Goal: Task Accomplishment & Management: Manage account settings

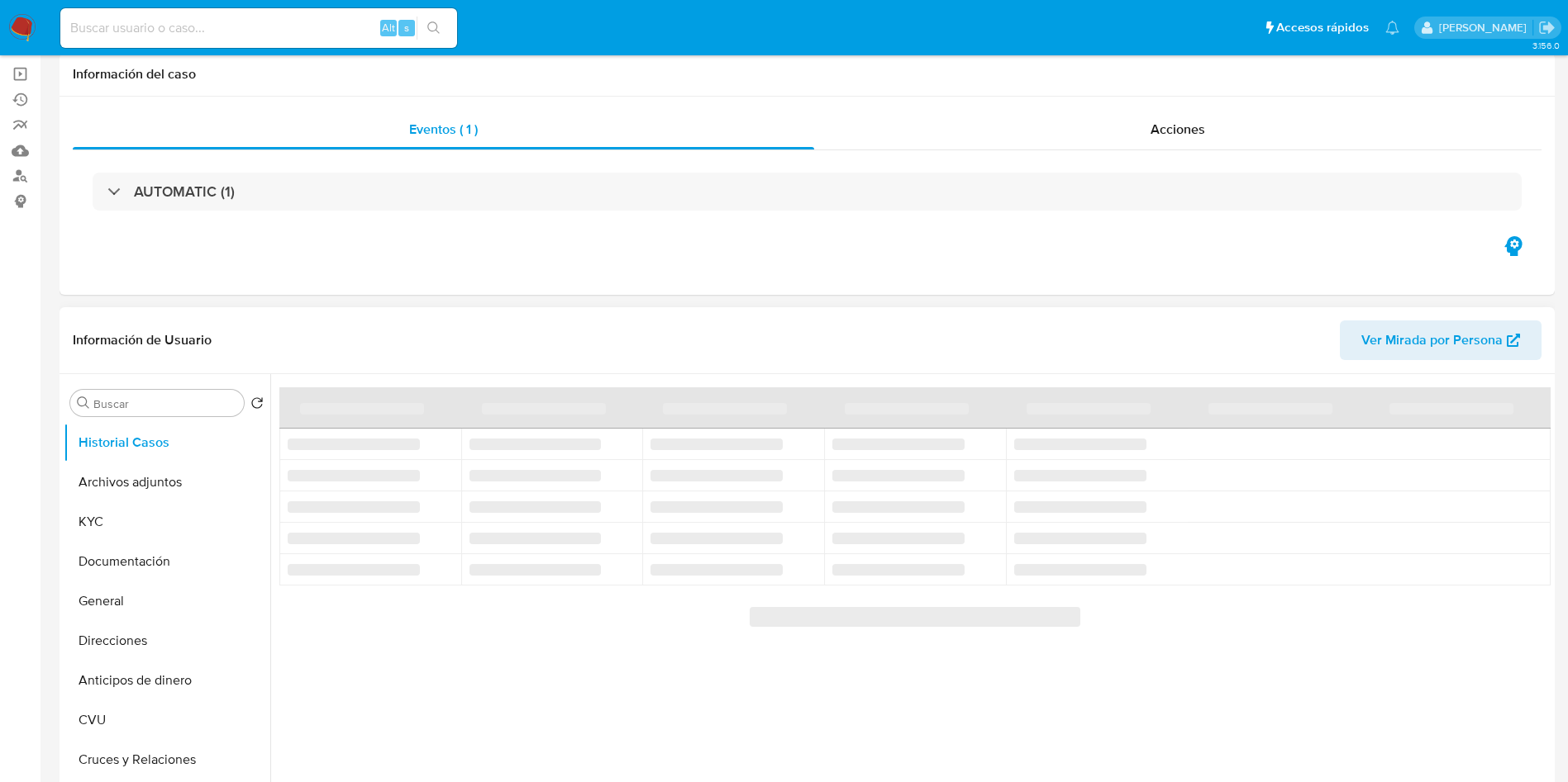
select select "10"
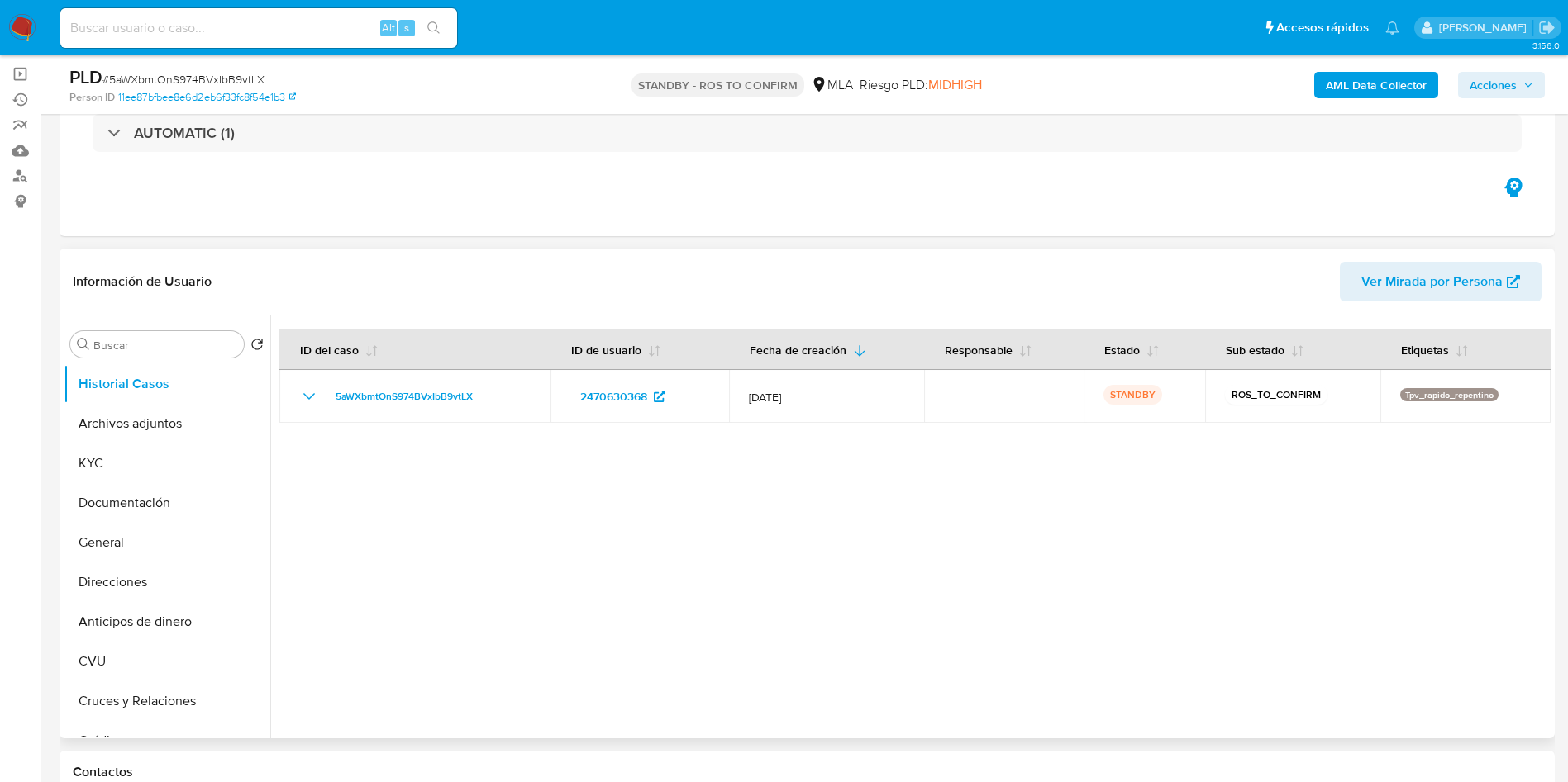
scroll to position [124, 0]
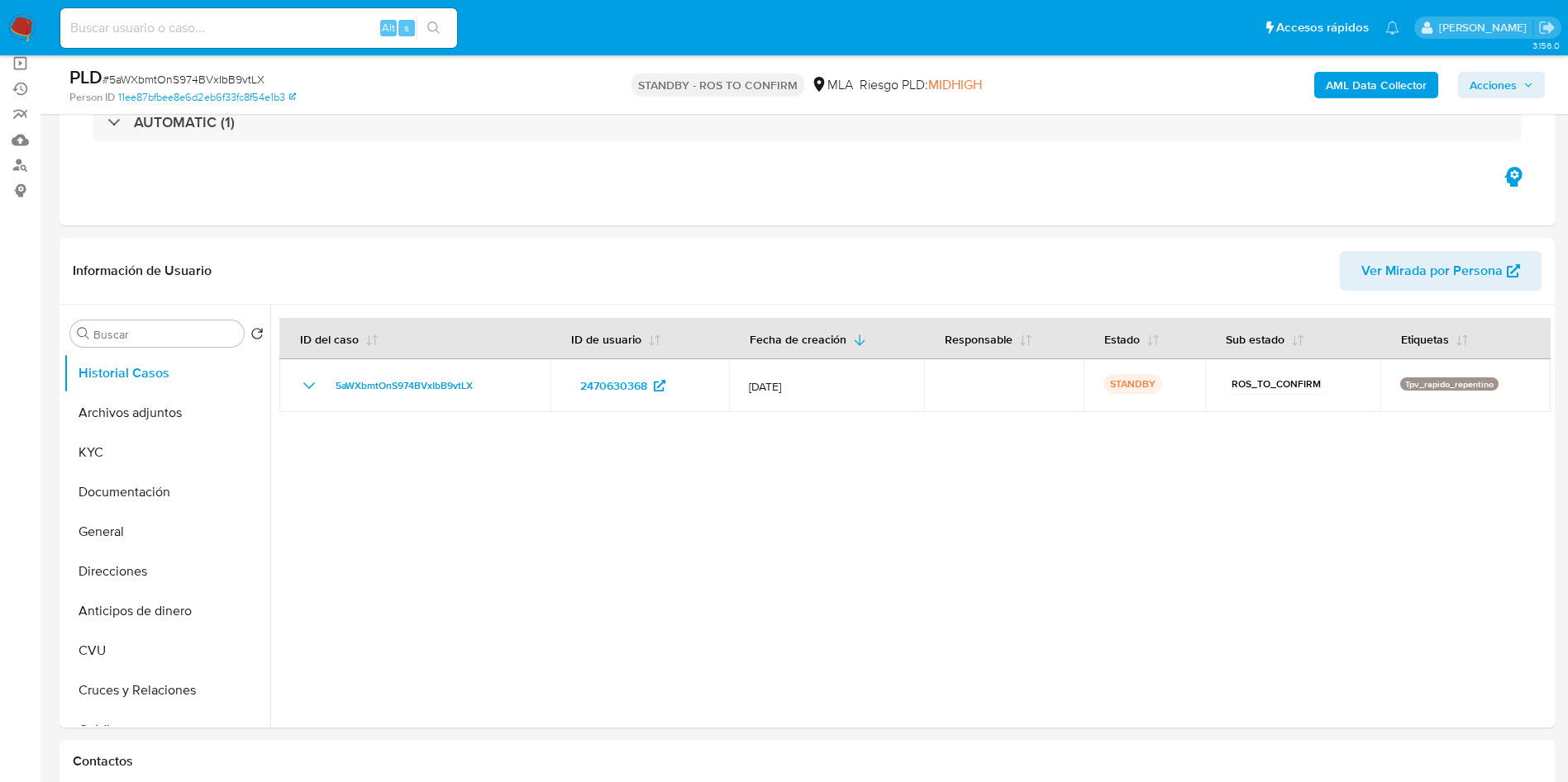
click at [306, 31] on input at bounding box center [258, 28] width 397 height 21
paste input "k2nxZwOt787HN8RCNGqO9IvY"
type input "k2nxZwOt787HN8RCNGqO9IvY"
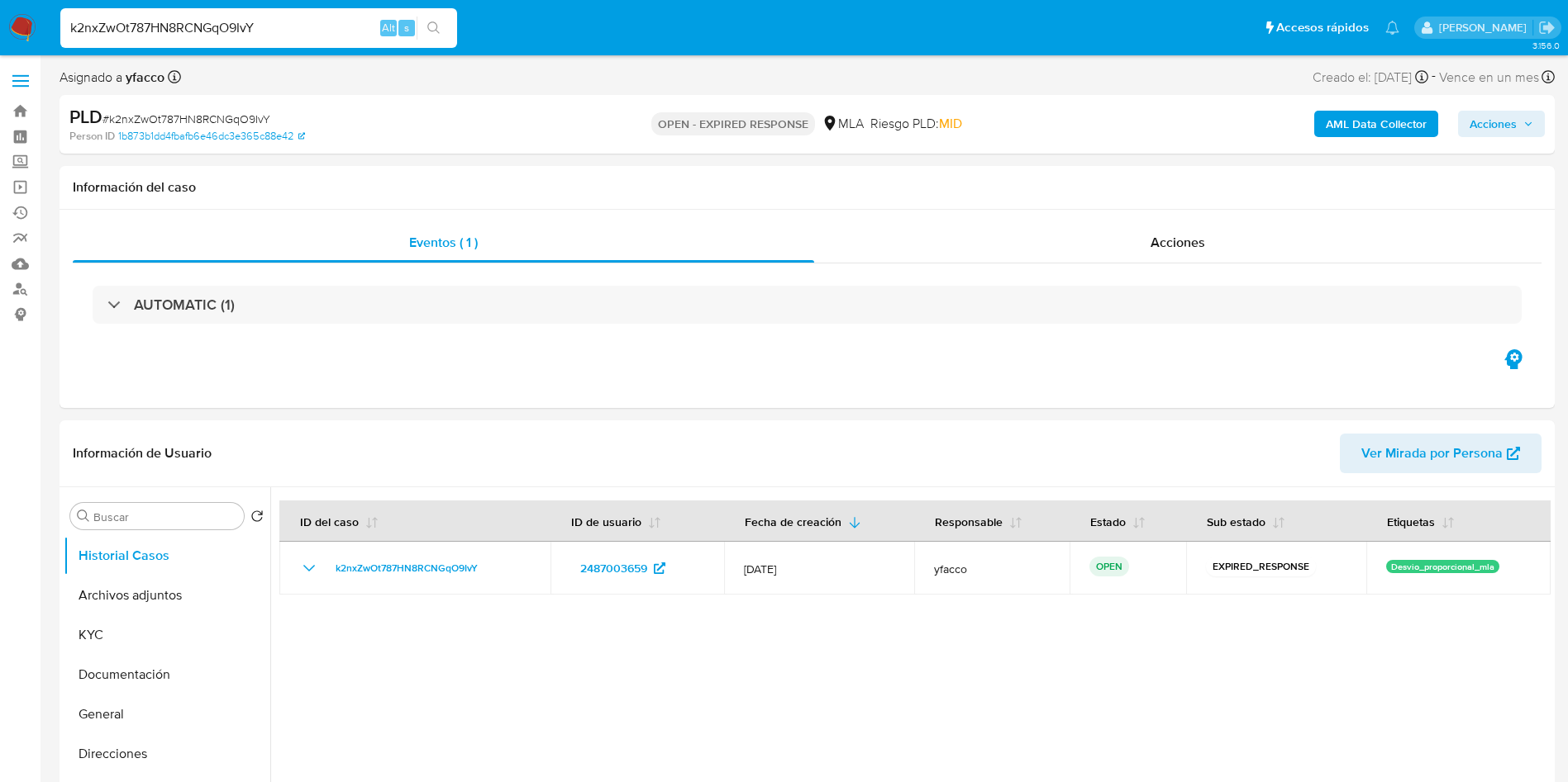
select select "10"
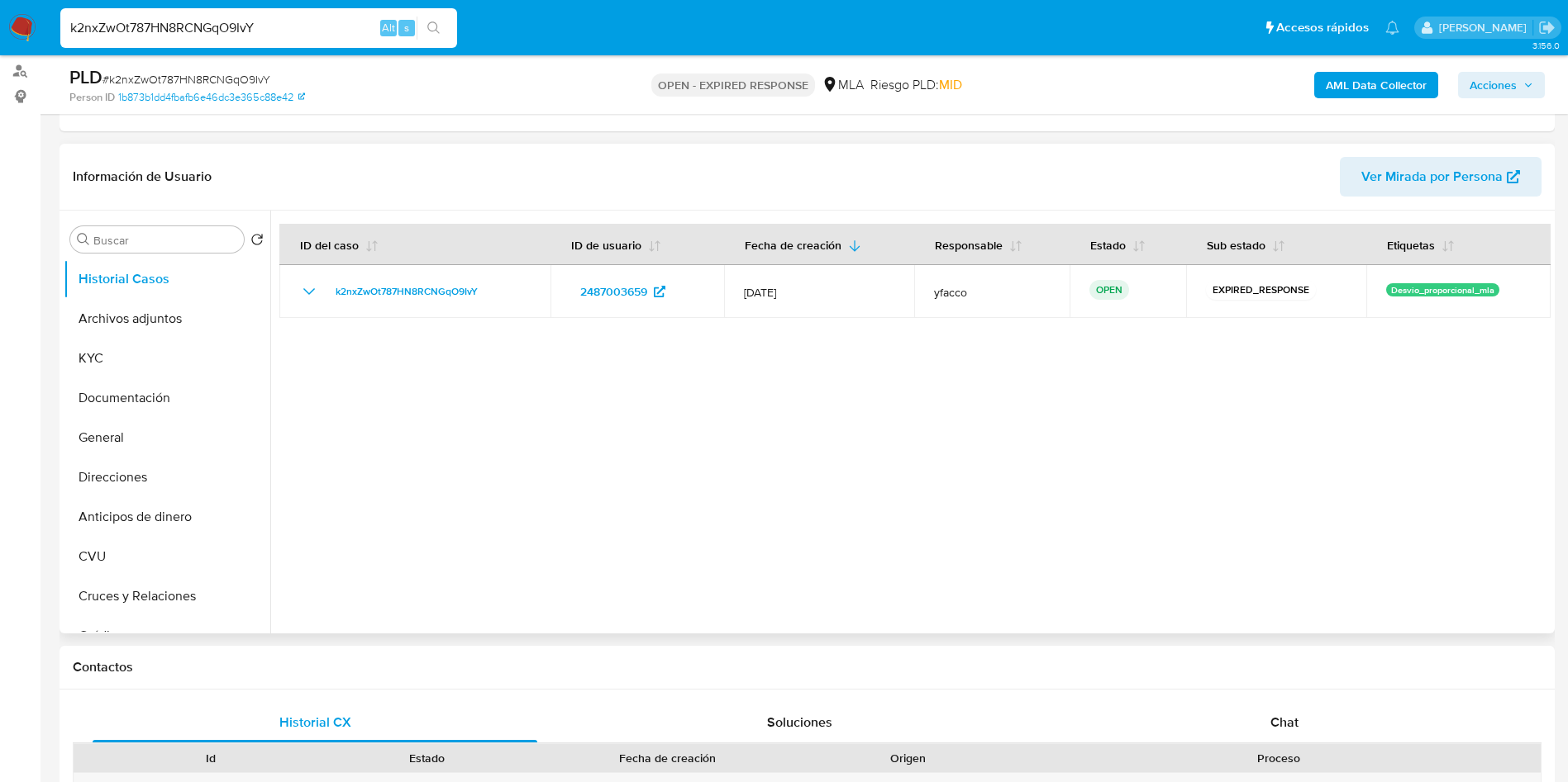
scroll to position [248, 0]
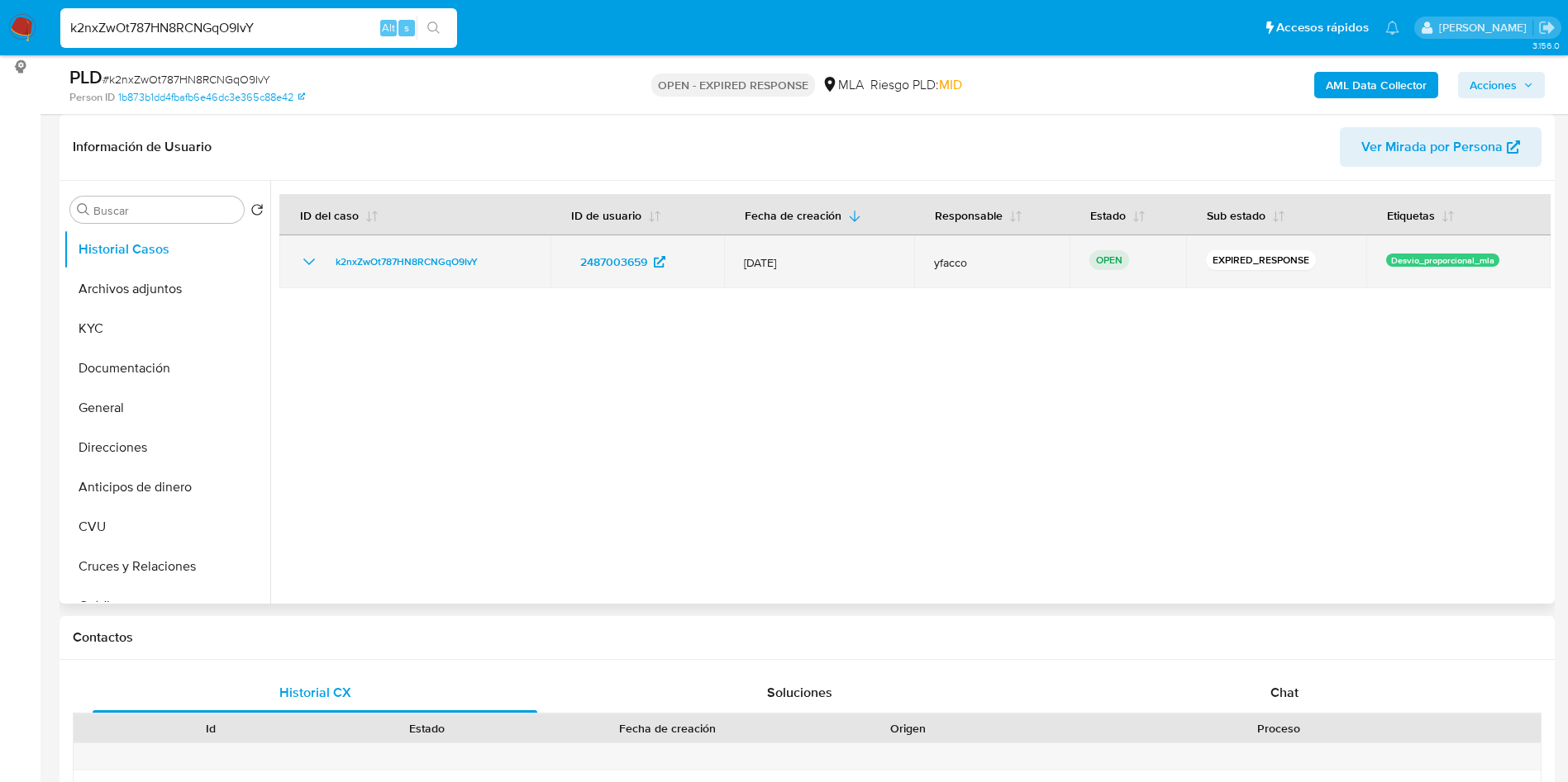
drag, startPoint x: 325, startPoint y: 262, endPoint x: 493, endPoint y: 261, distance: 168.0
click at [493, 261] on div "k2nxZwOt787HN8RCNGqO9IvY" at bounding box center [415, 263] width 231 height 20
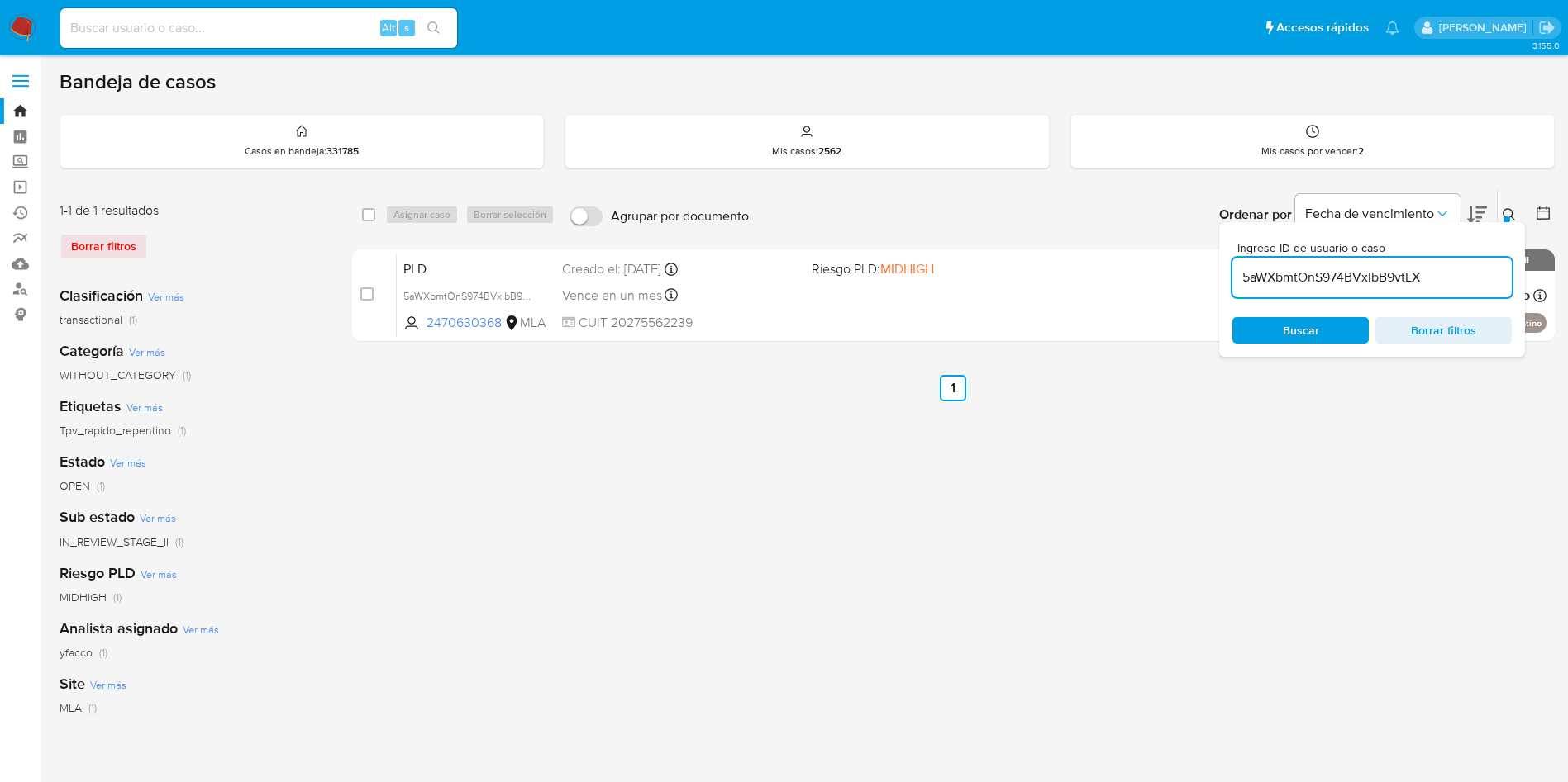
click at [1464, 276] on input "5aWXbmtOnS974BVxIbB9vtLX" at bounding box center [1371, 277] width 279 height 21
paste input "k2nxZwOt787HN8RCNGqO9IvY"
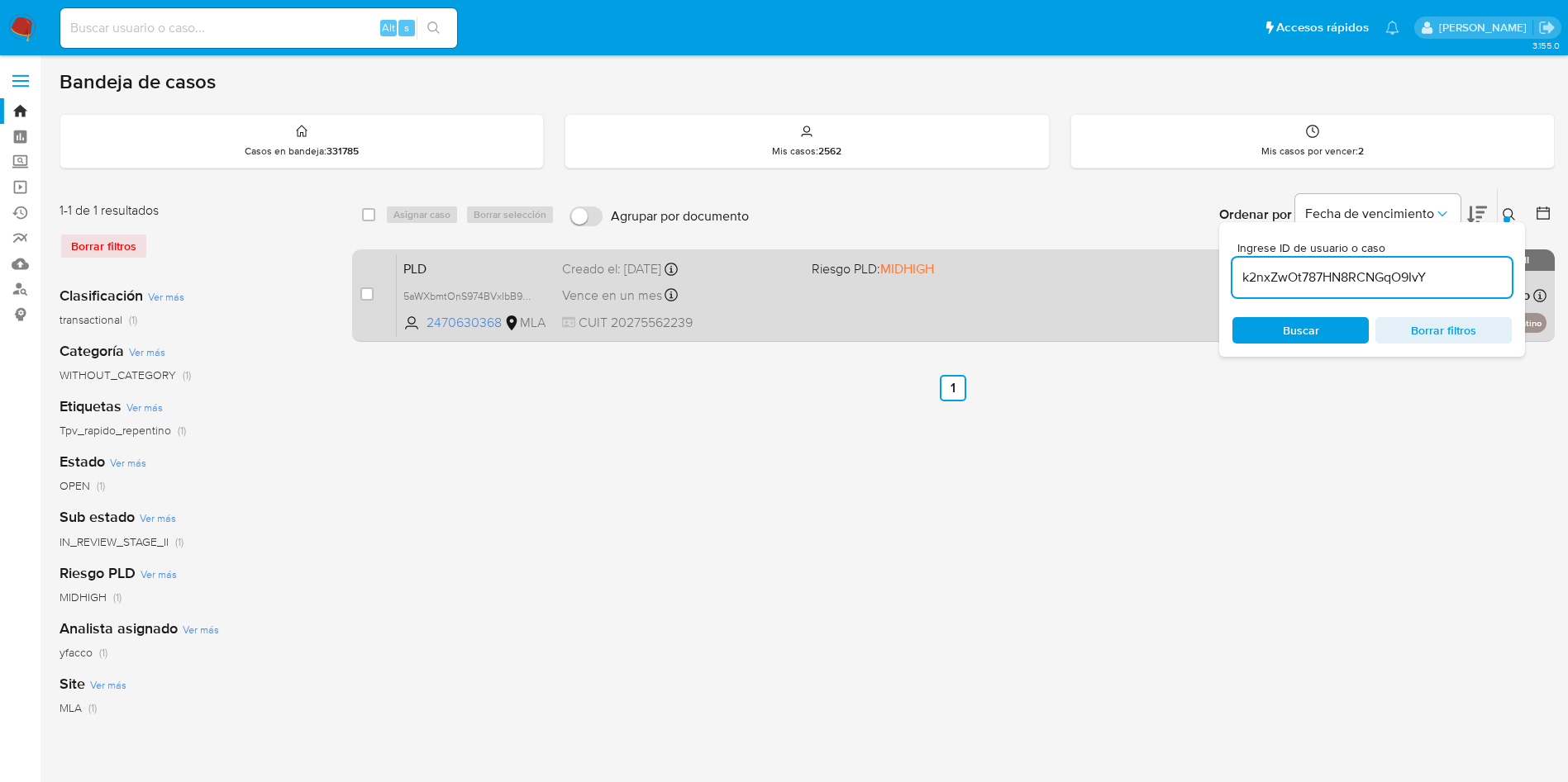
type input "k2nxZwOt787HN8RCNGqO9IvY"
click at [365, 293] on input "checkbox" at bounding box center [367, 294] width 13 height 13
checkbox input "true"
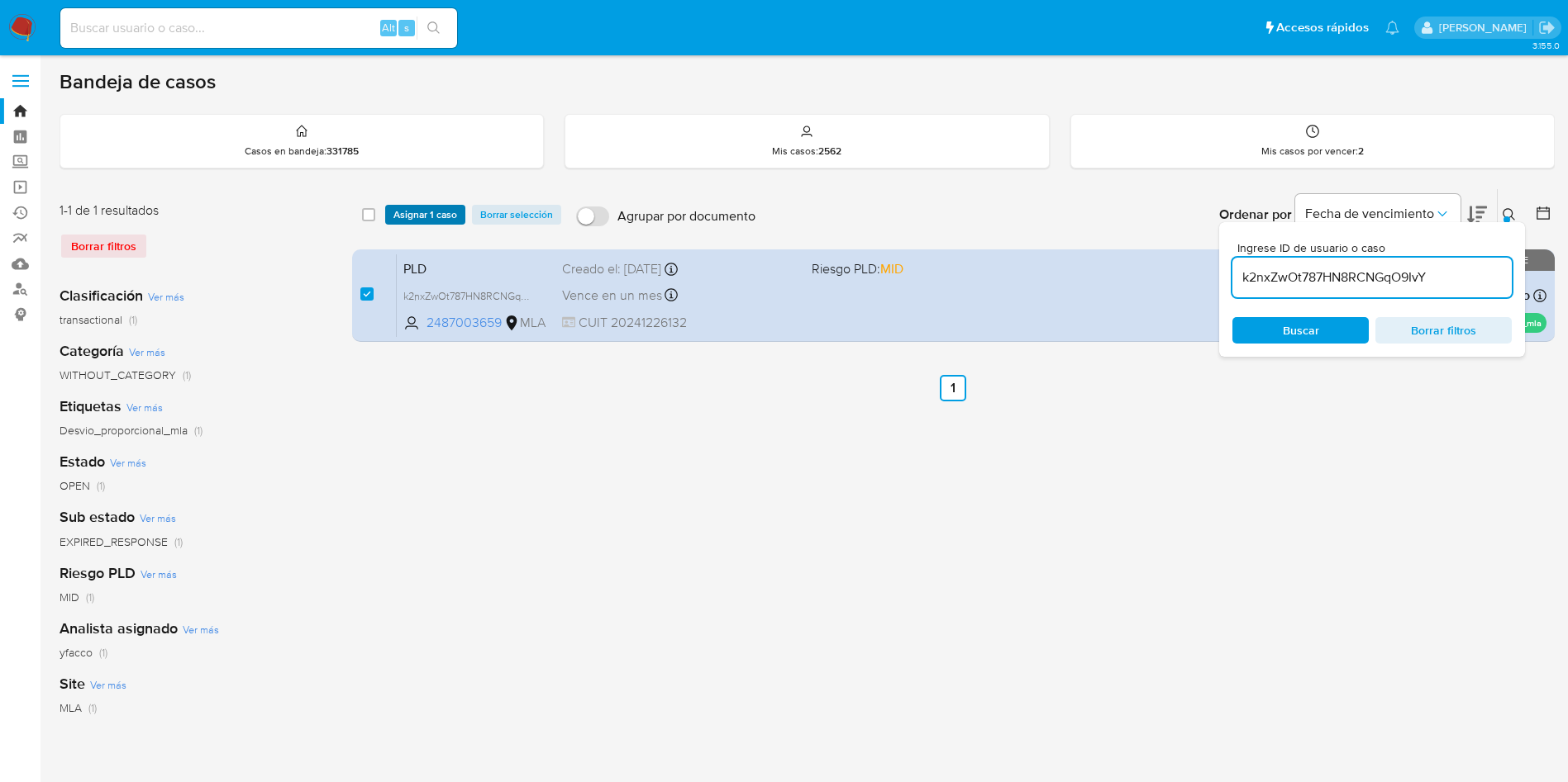
click at [424, 208] on span "Asignar 1 caso" at bounding box center [425, 215] width 64 height 17
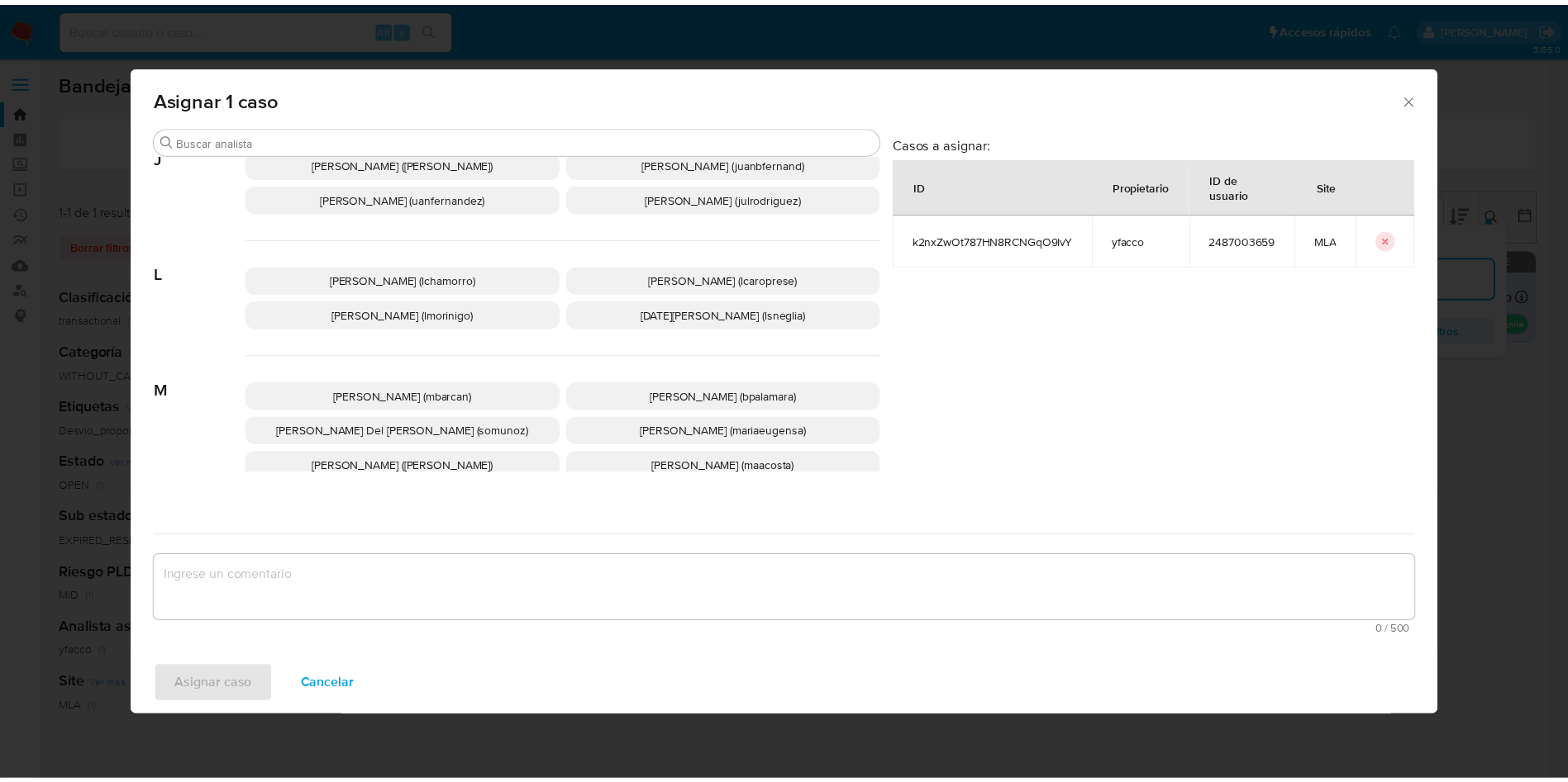
scroll to position [1511, 0]
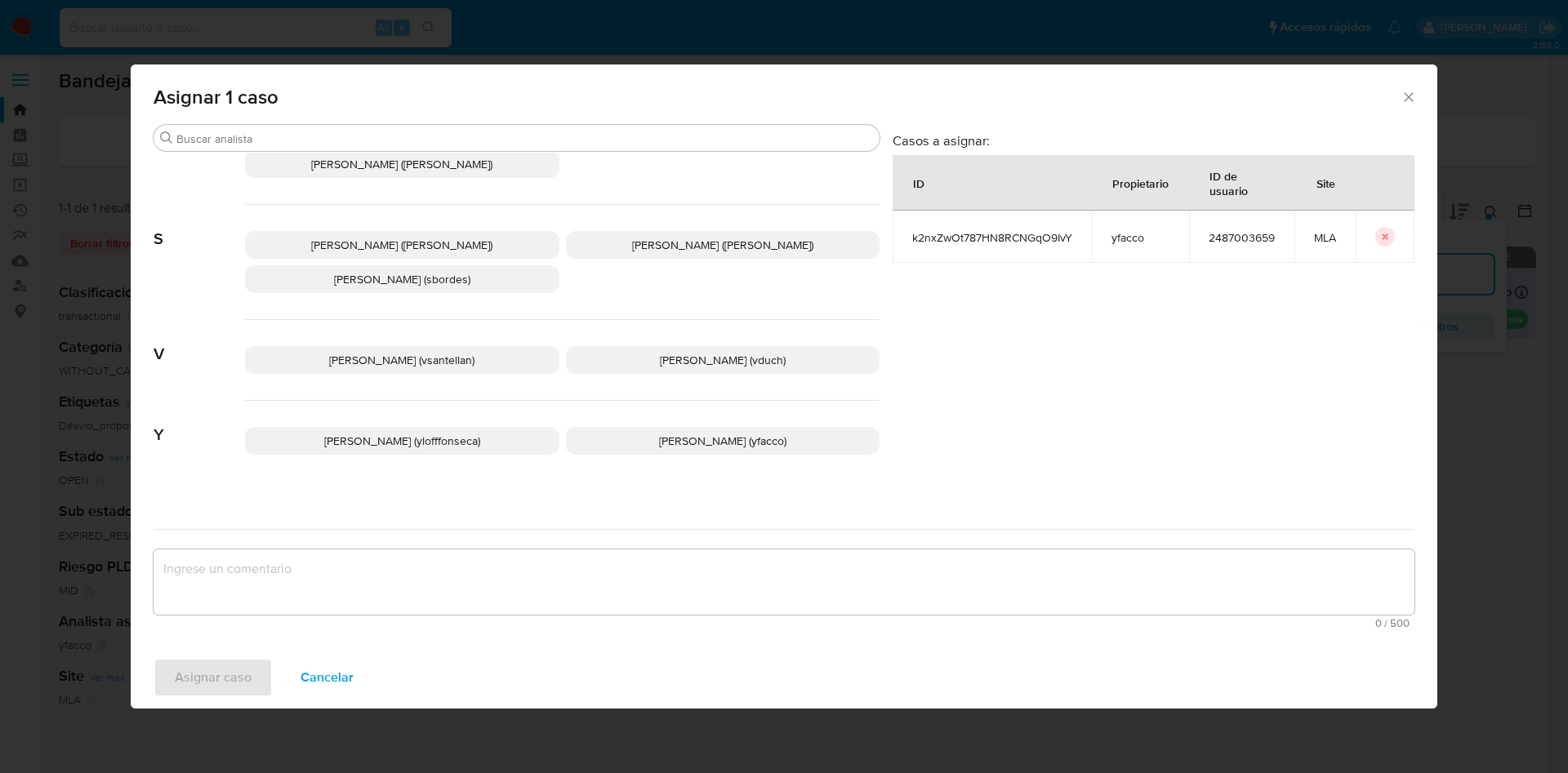
click at [670, 427] on p "Yesica Paola Facco (yfacco)" at bounding box center [723, 441] width 314 height 27
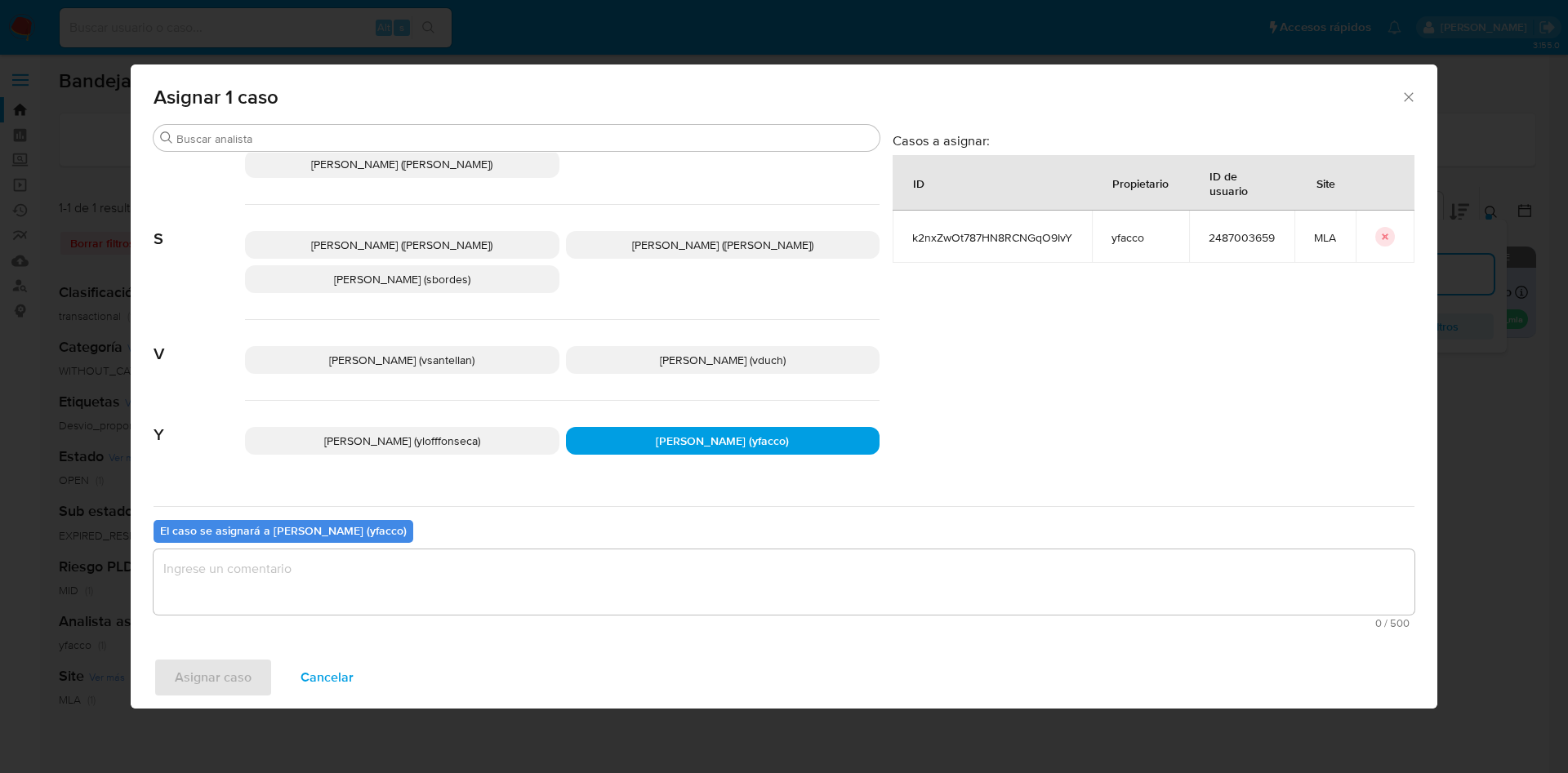
click at [370, 592] on textarea "assign-modal" at bounding box center [784, 583] width 1261 height 66
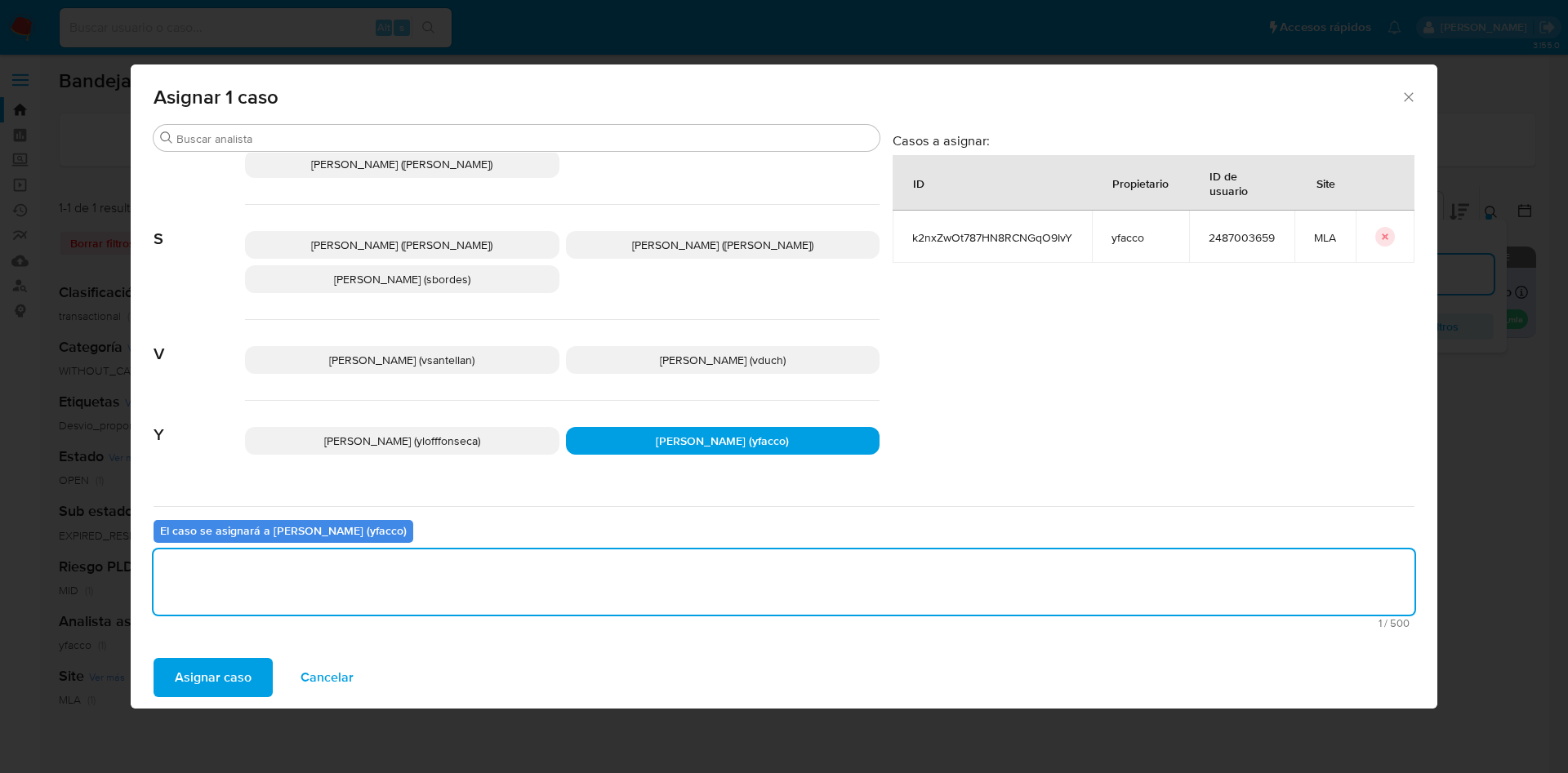
click at [226, 669] on span "Asignar caso" at bounding box center [213, 677] width 76 height 36
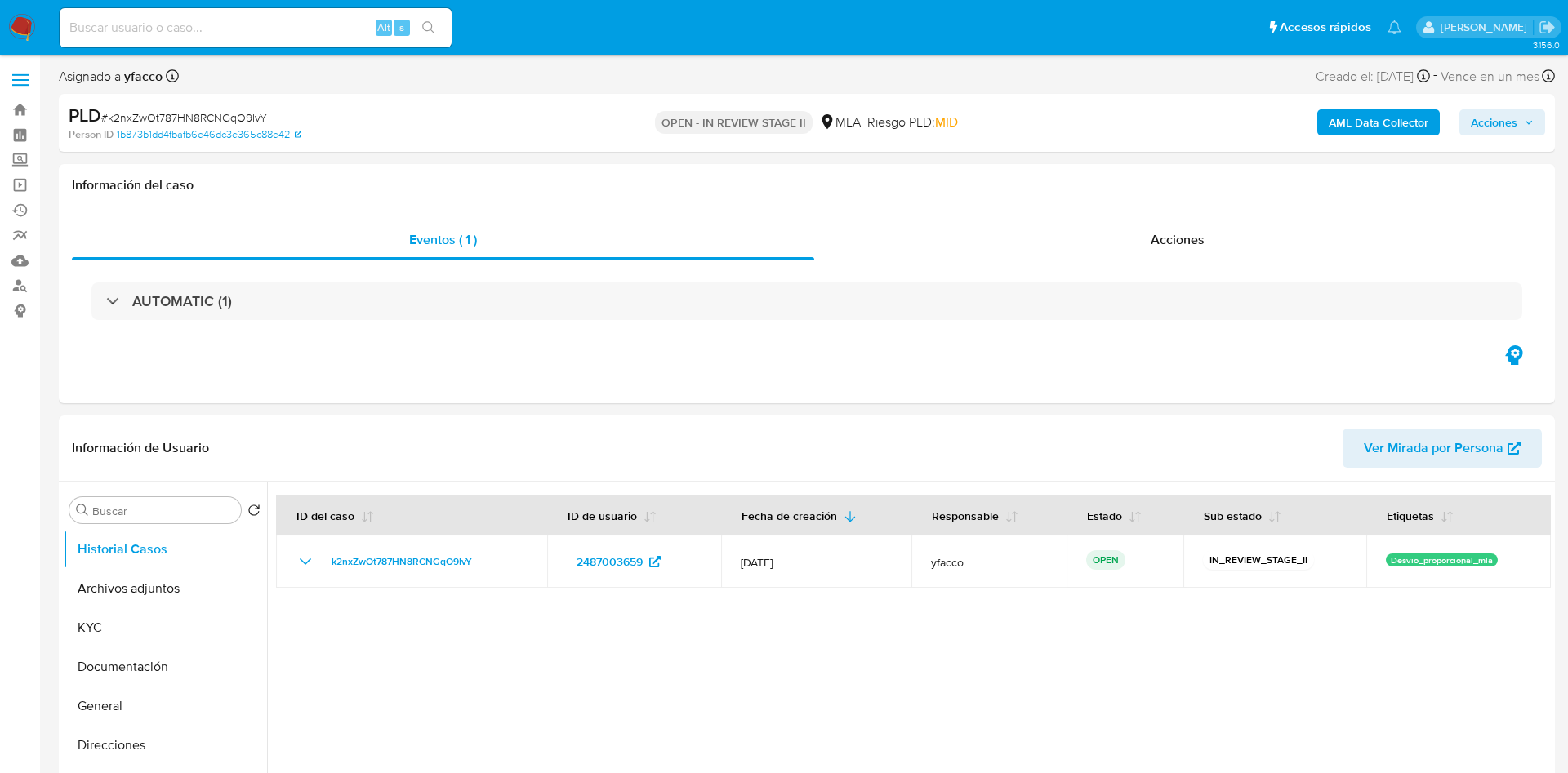
select select "10"
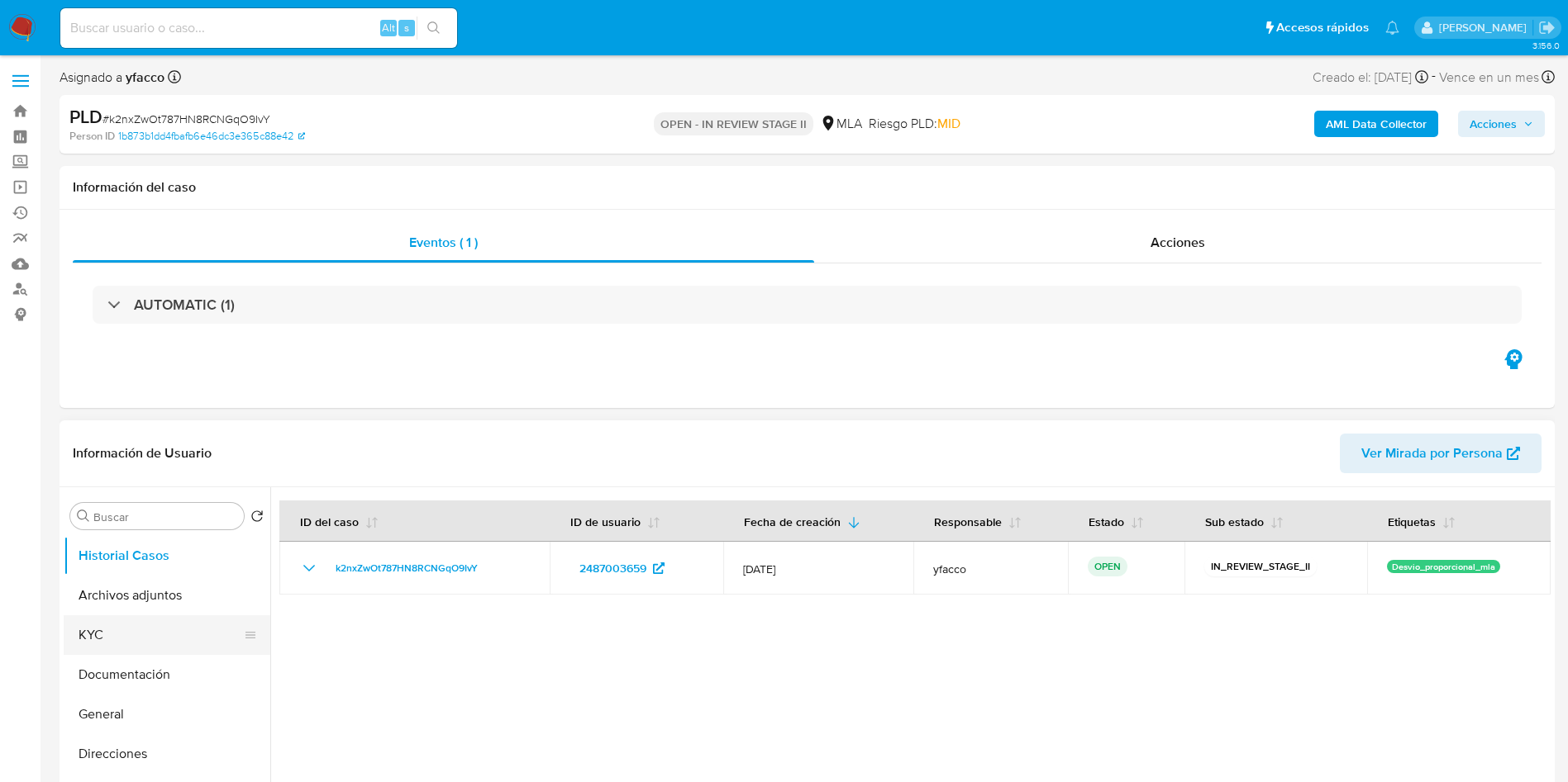
click at [137, 625] on button "KYC" at bounding box center [160, 635] width 193 height 40
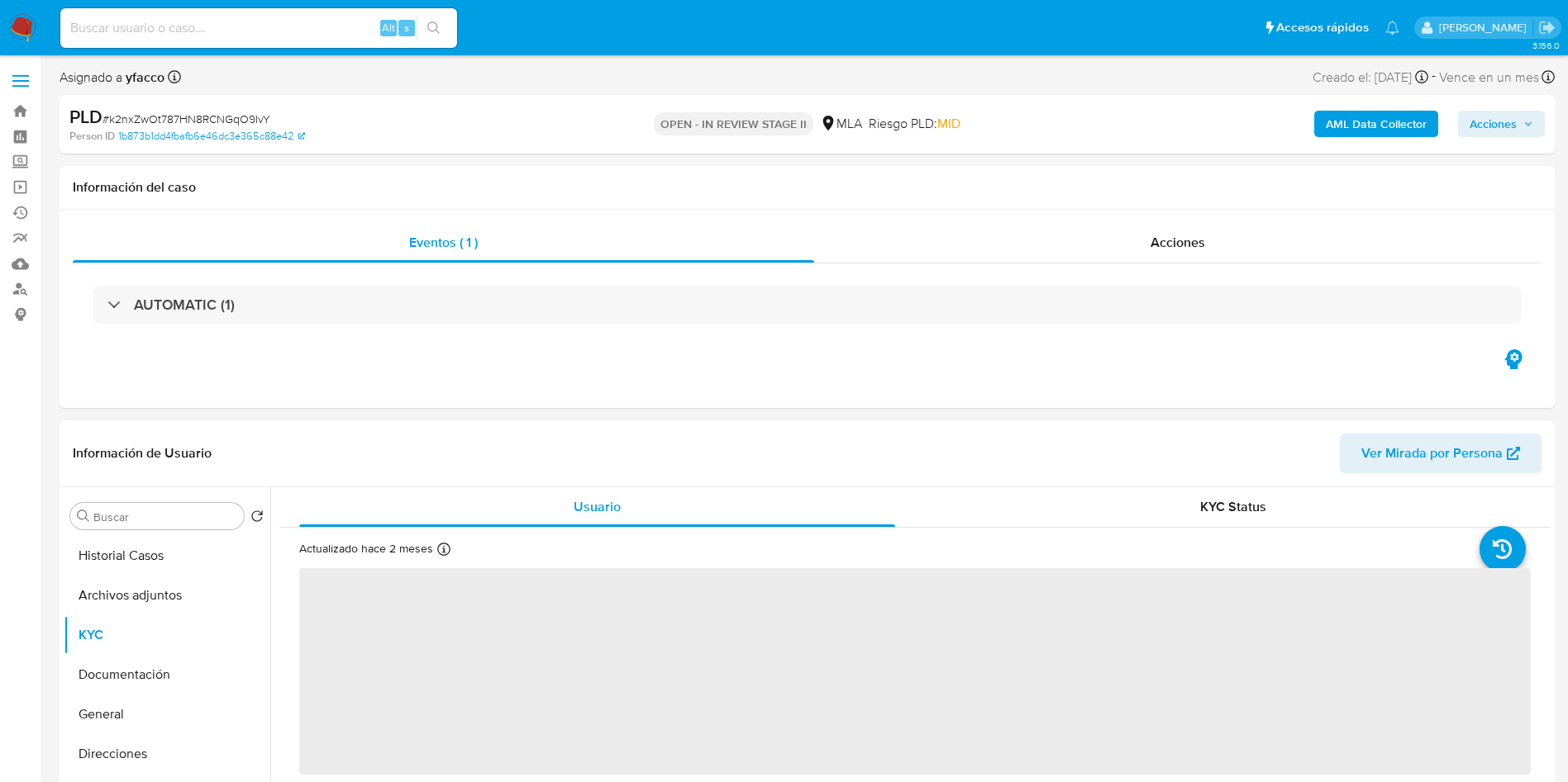
scroll to position [124, 0]
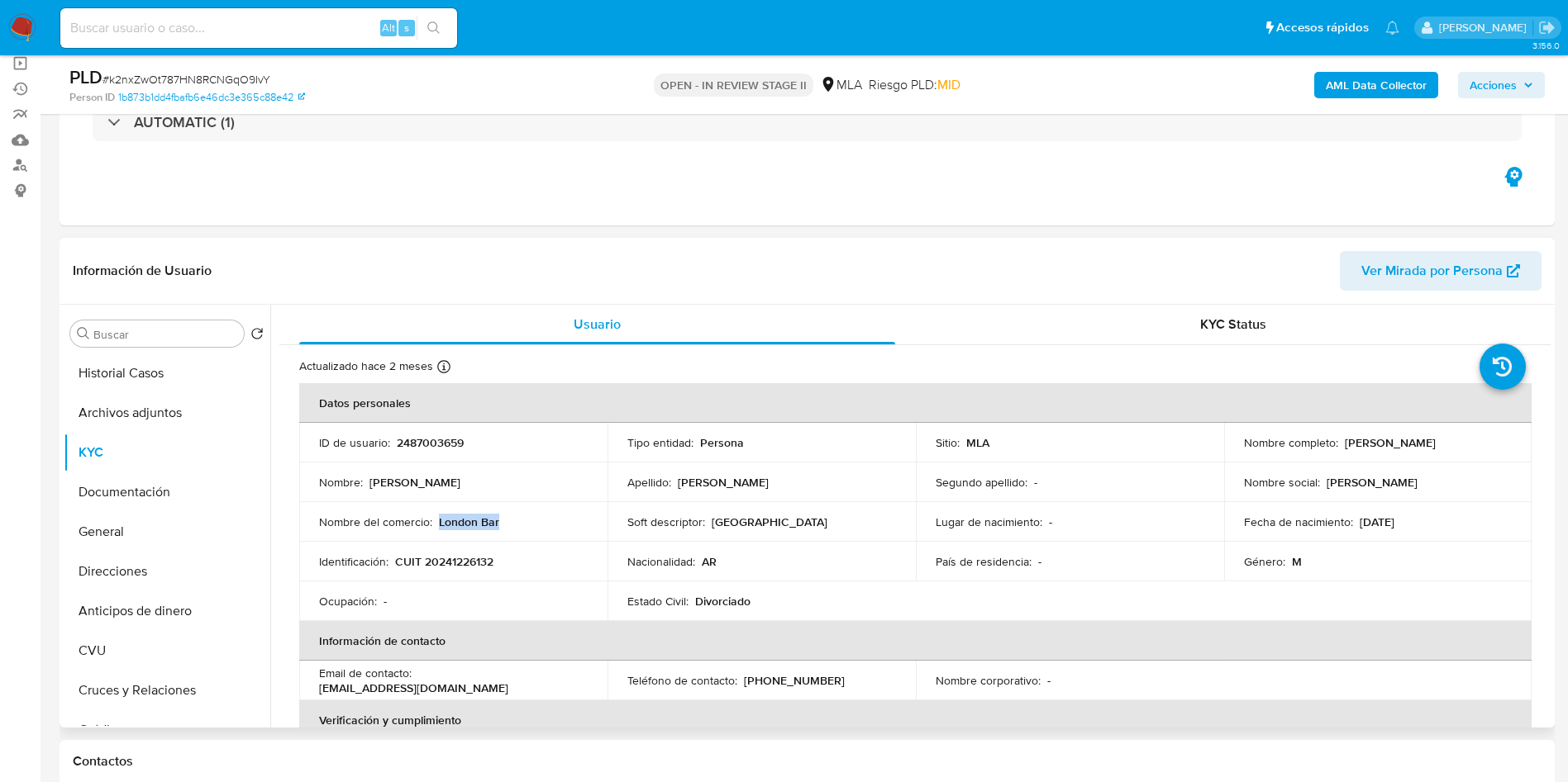
drag, startPoint x: 437, startPoint y: 521, endPoint x: 501, endPoint y: 523, distance: 64.0
click at [501, 523] on div "Nombre del comercio : London Bar" at bounding box center [453, 522] width 269 height 15
copy p "London Bar"
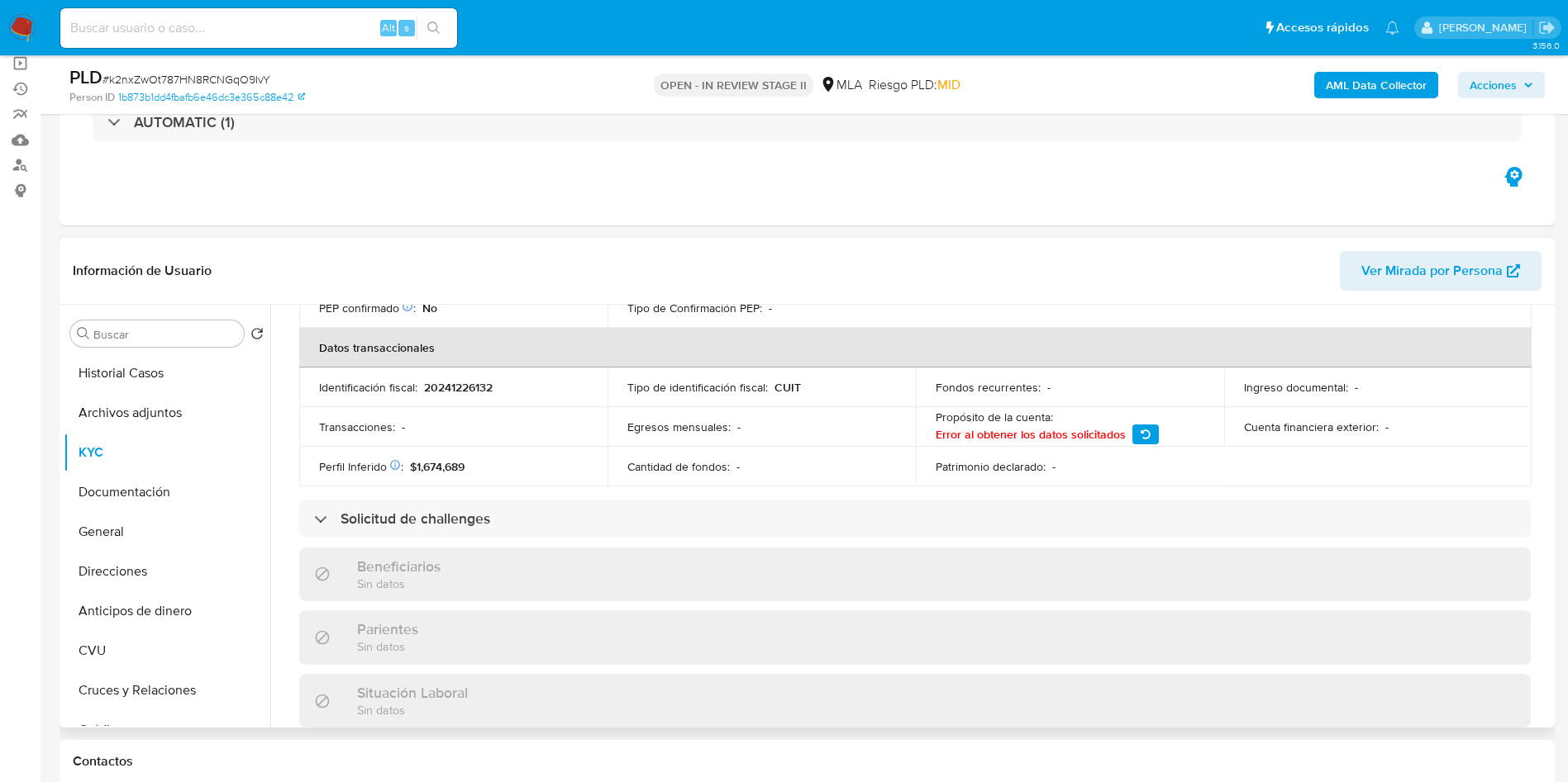
scroll to position [863, 0]
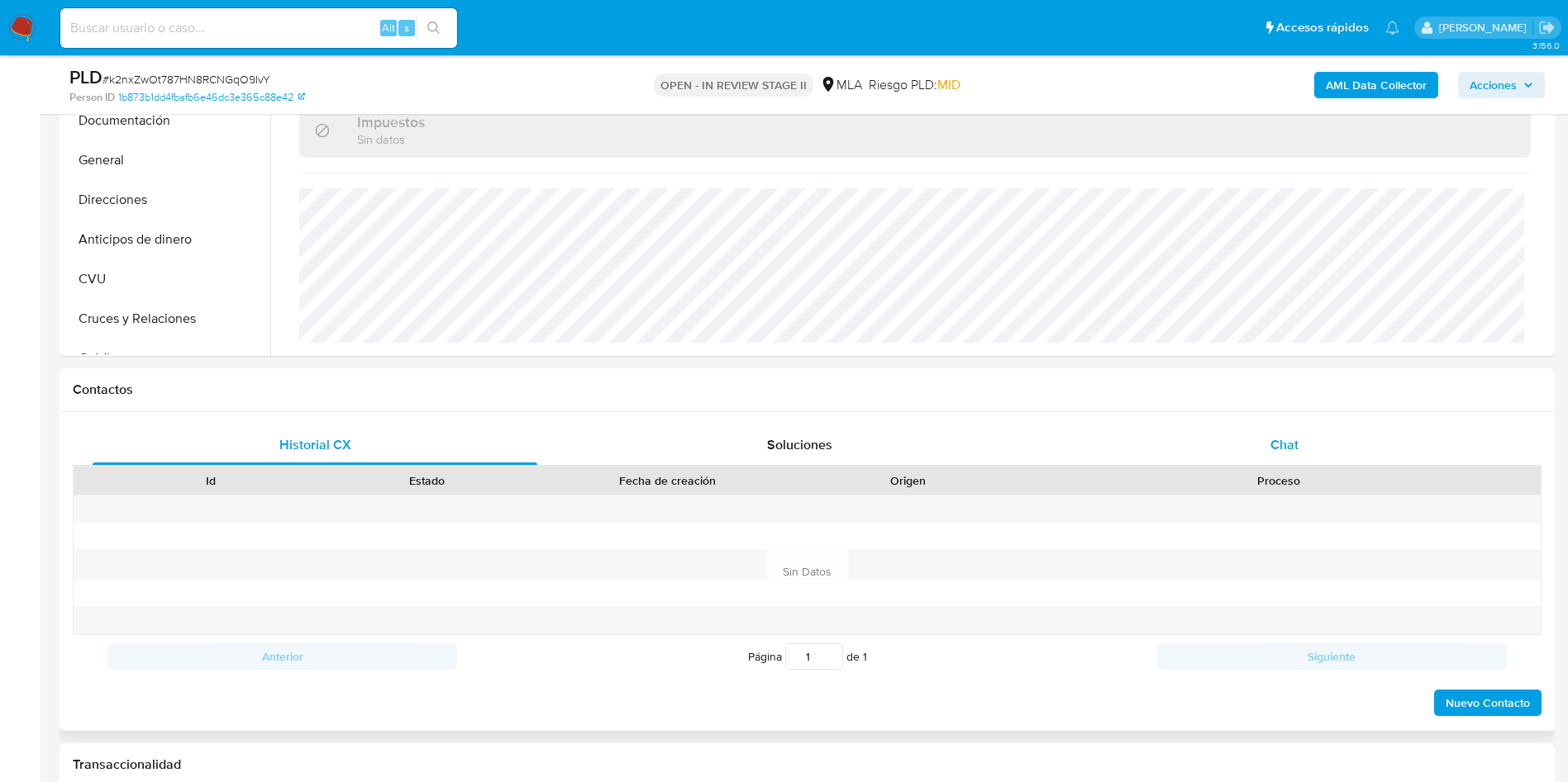
click at [1286, 447] on span "Chat" at bounding box center [1284, 445] width 28 height 19
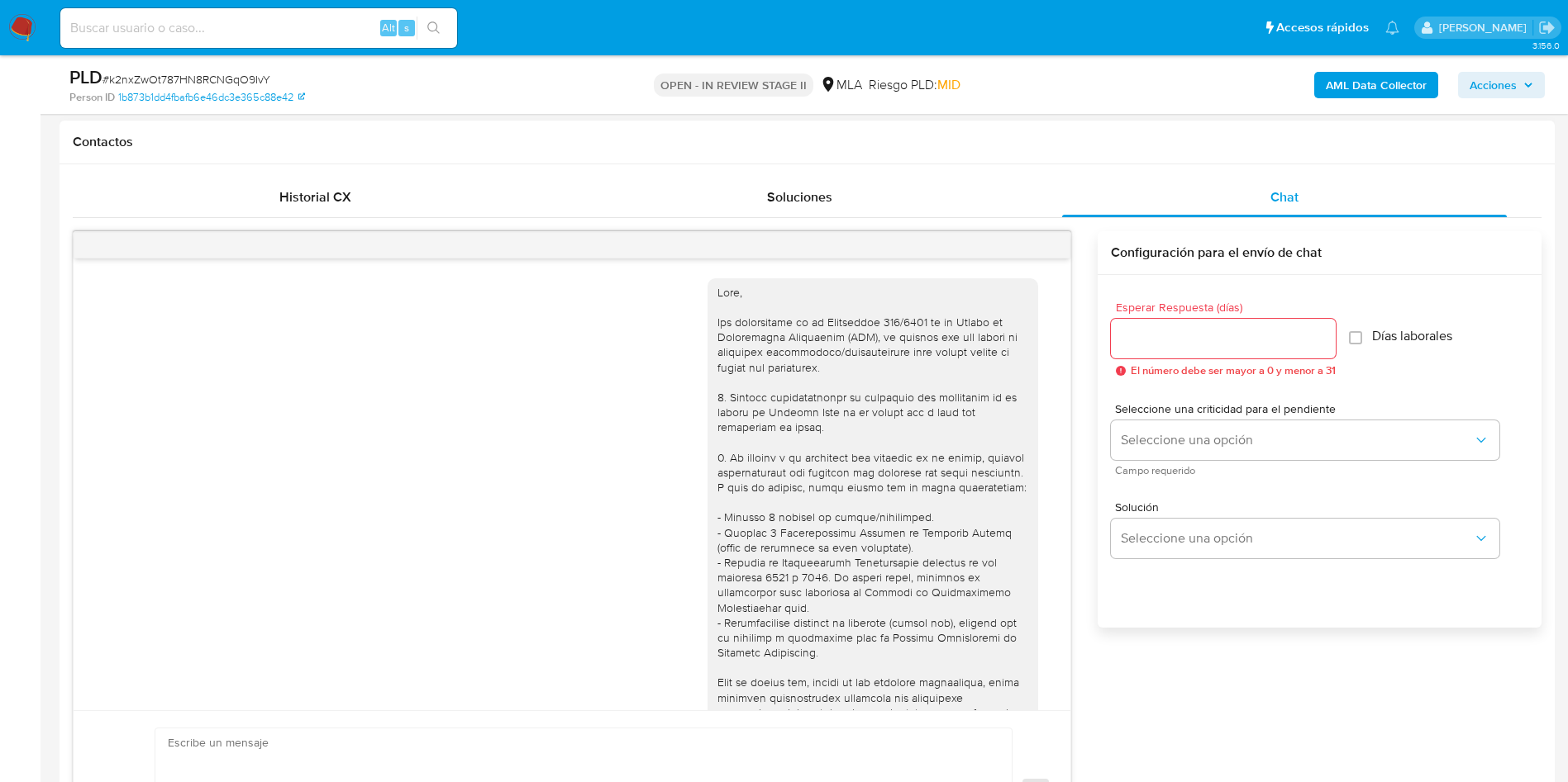
scroll to position [847, 0]
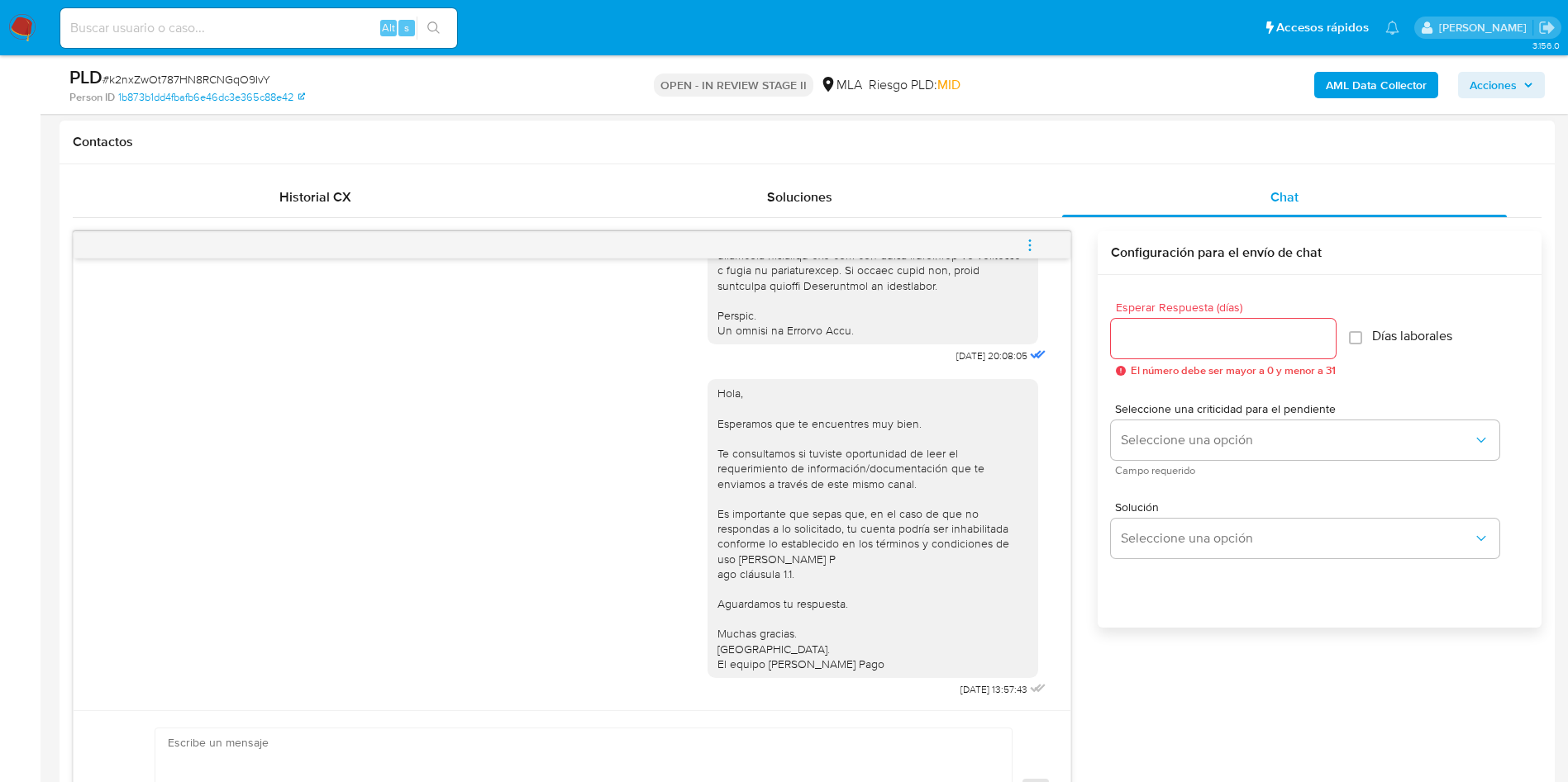
click at [1036, 241] on icon "menu-action" at bounding box center [1030, 245] width 15 height 15
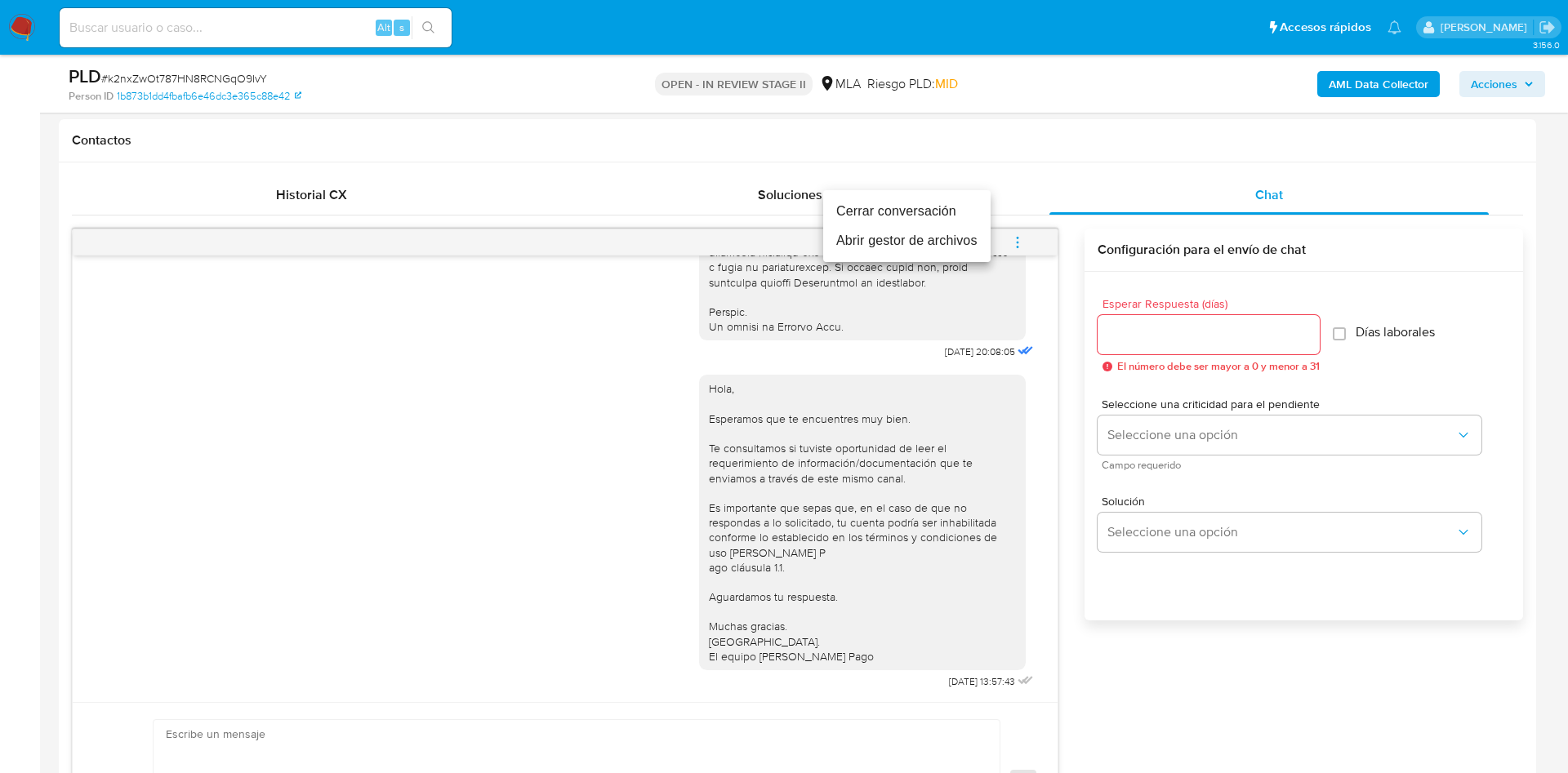
click at [890, 219] on li "Cerrar conversación" at bounding box center [907, 211] width 168 height 29
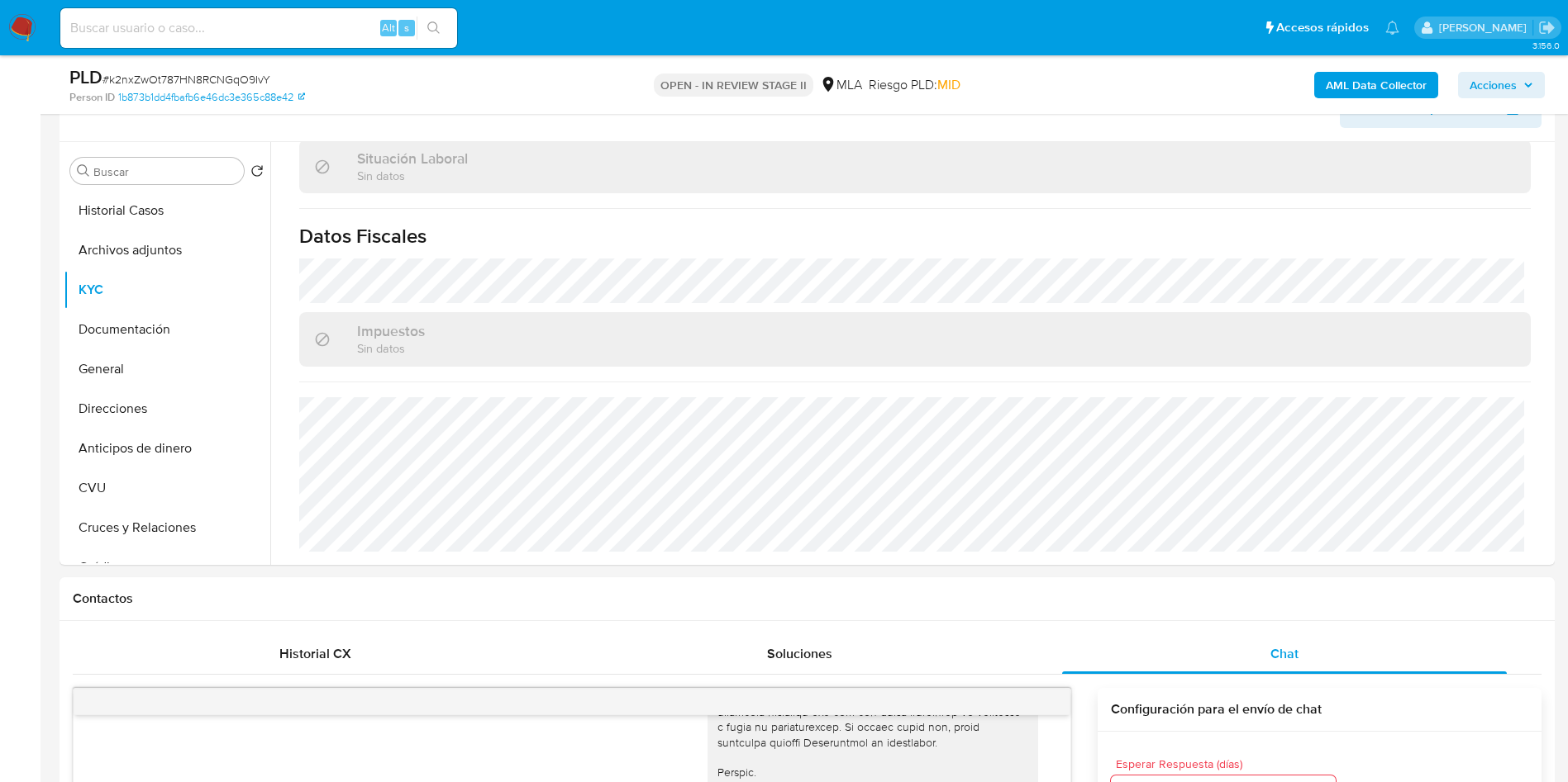
scroll to position [248, 0]
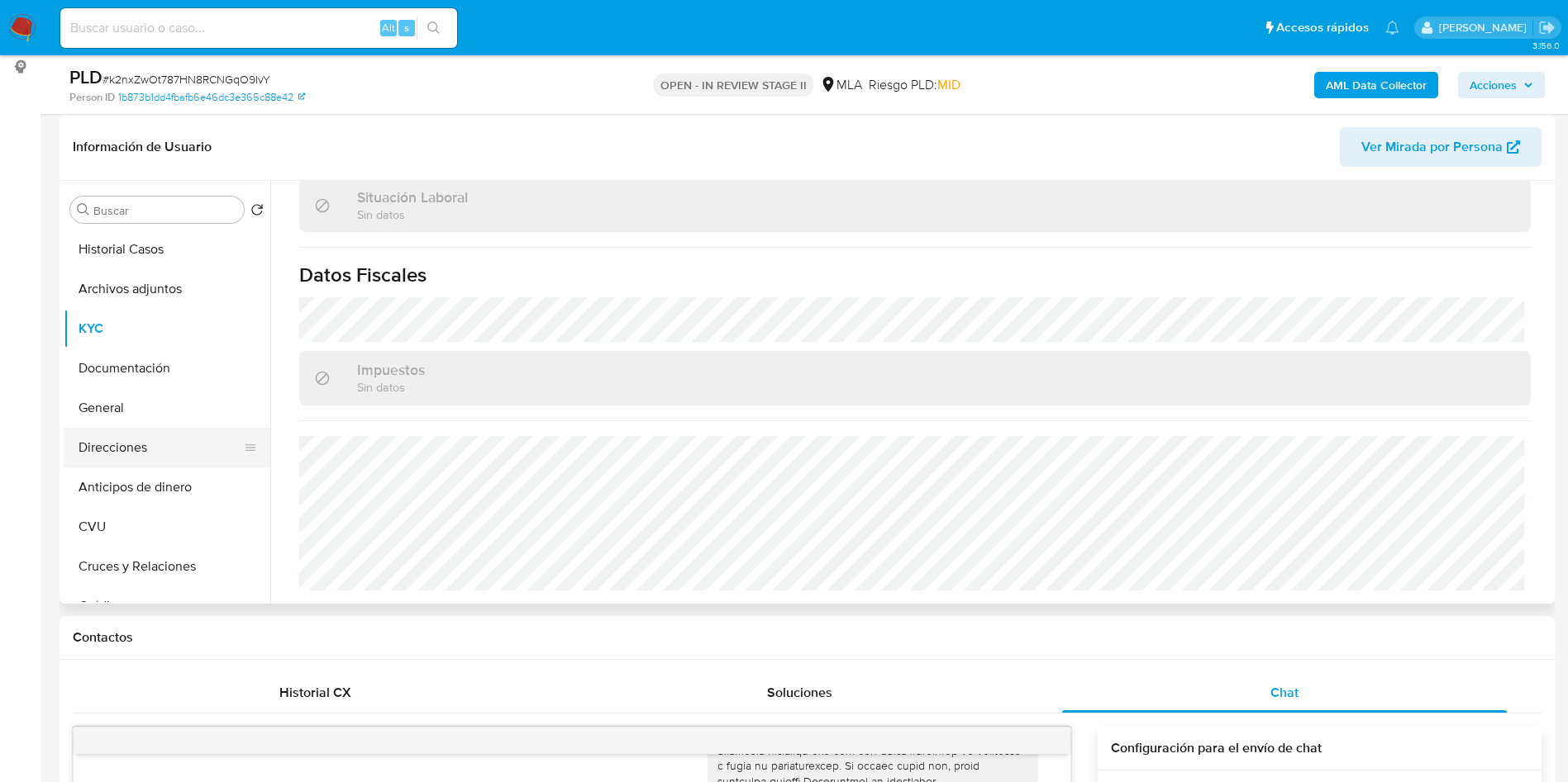
click at [123, 451] on button "Direcciones" at bounding box center [160, 448] width 193 height 40
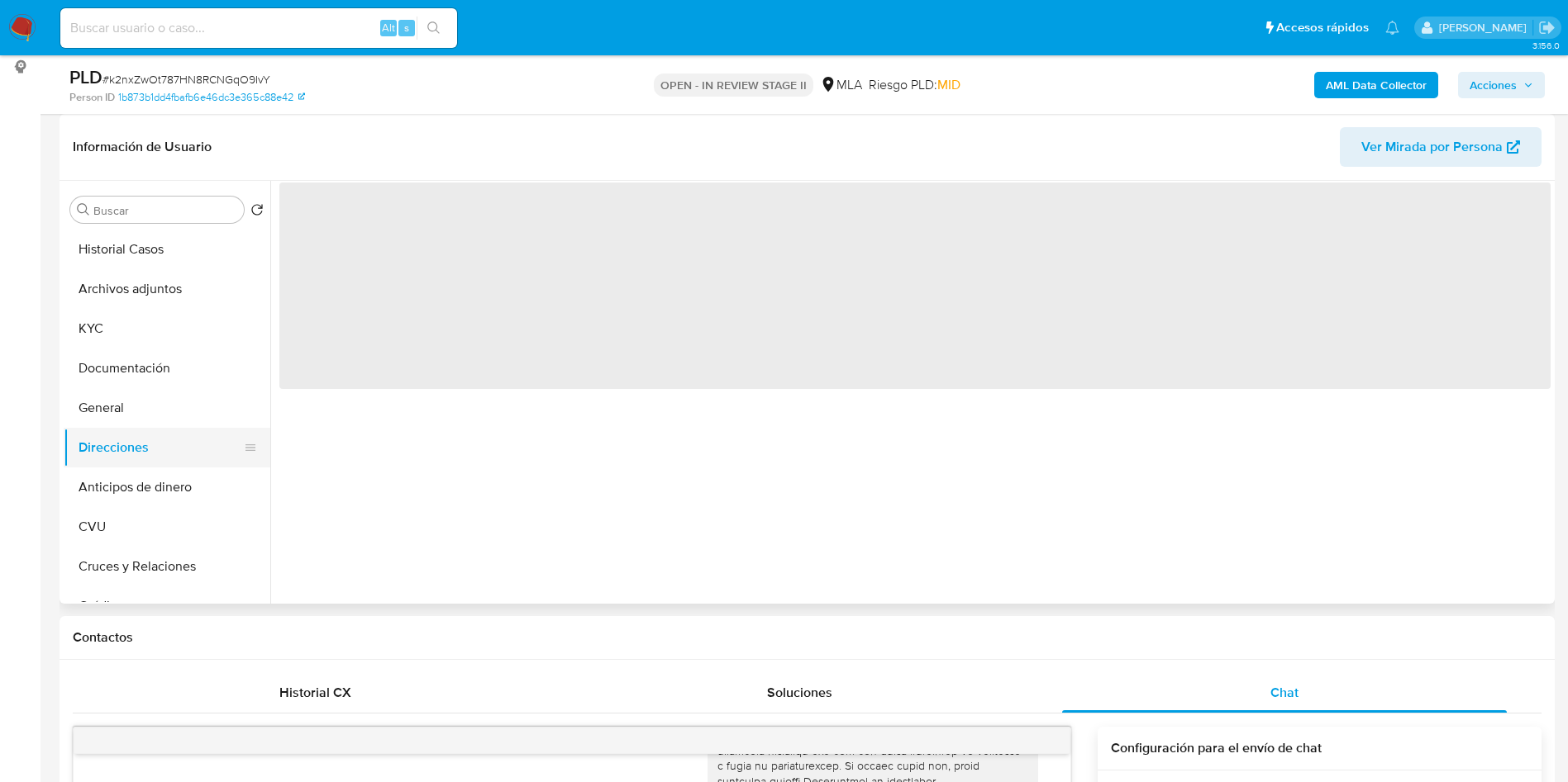
scroll to position [0, 0]
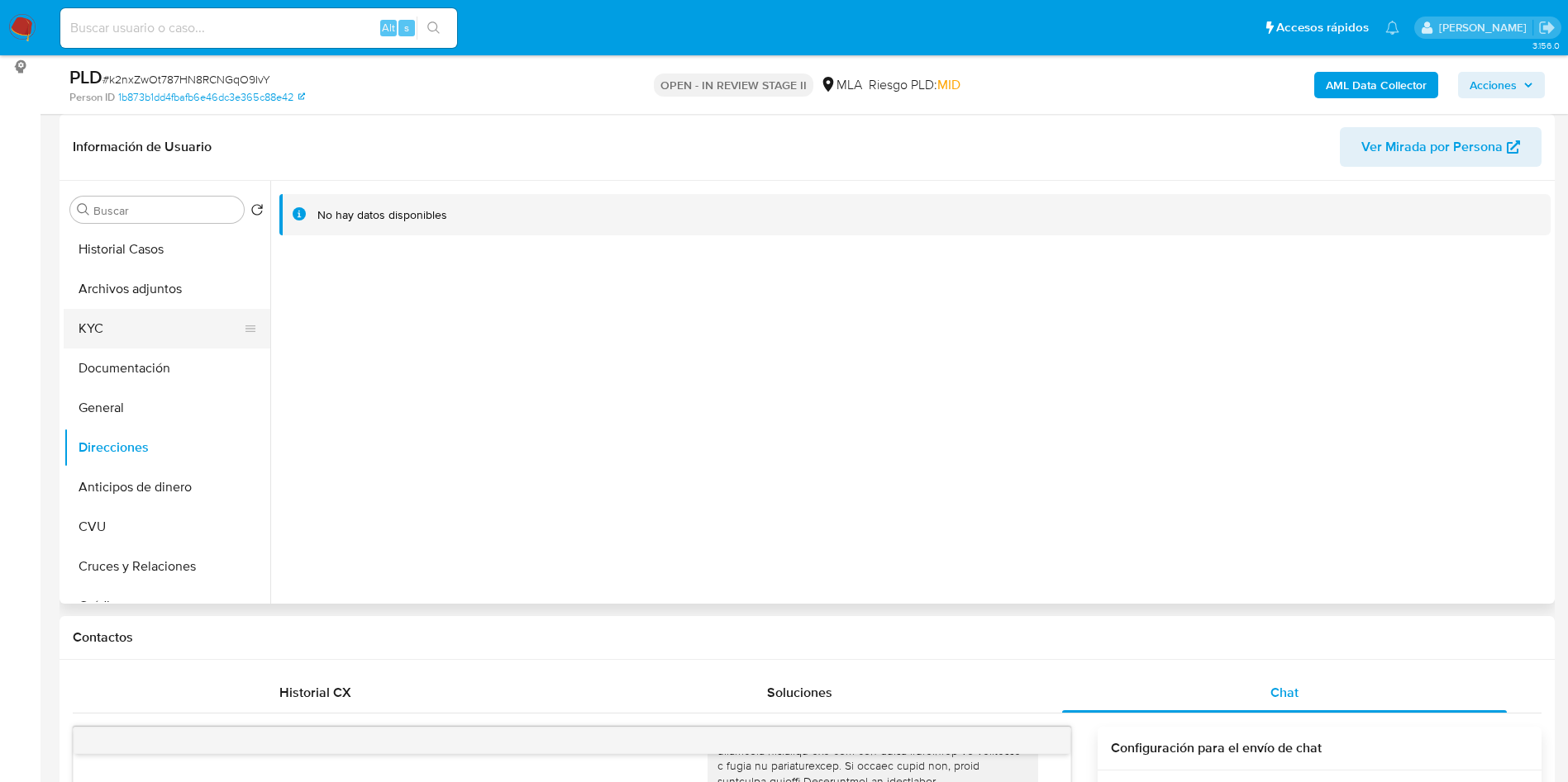
click at [123, 325] on button "KYC" at bounding box center [160, 328] width 193 height 40
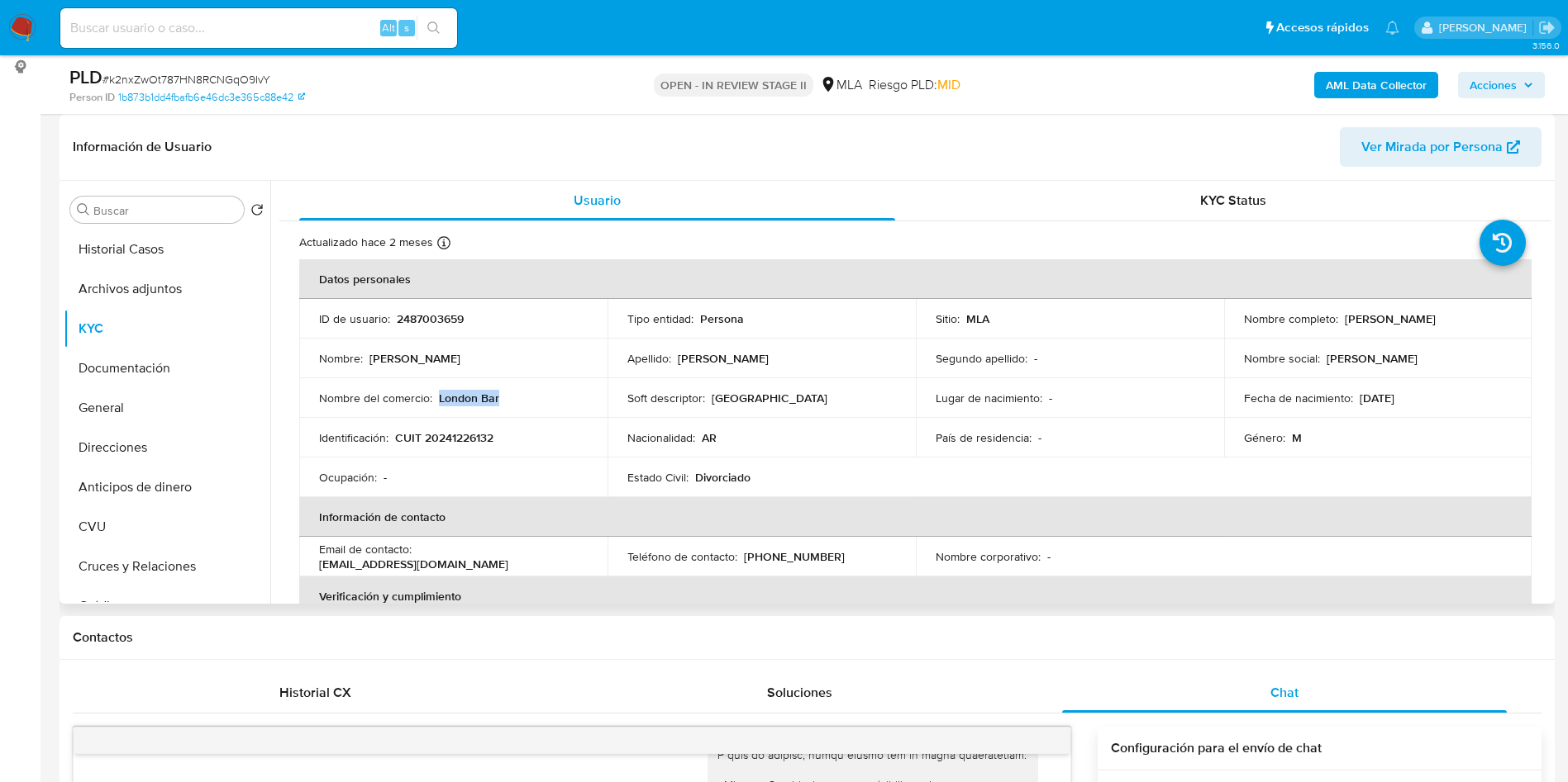
drag, startPoint x: 439, startPoint y: 404, endPoint x: 509, endPoint y: 400, distance: 70.1
click at [509, 400] on div "Nombre del comercio : London Bar" at bounding box center [453, 398] width 269 height 15
copy p "London Bar"
click at [126, 237] on button "Historial Casos" at bounding box center [160, 249] width 193 height 40
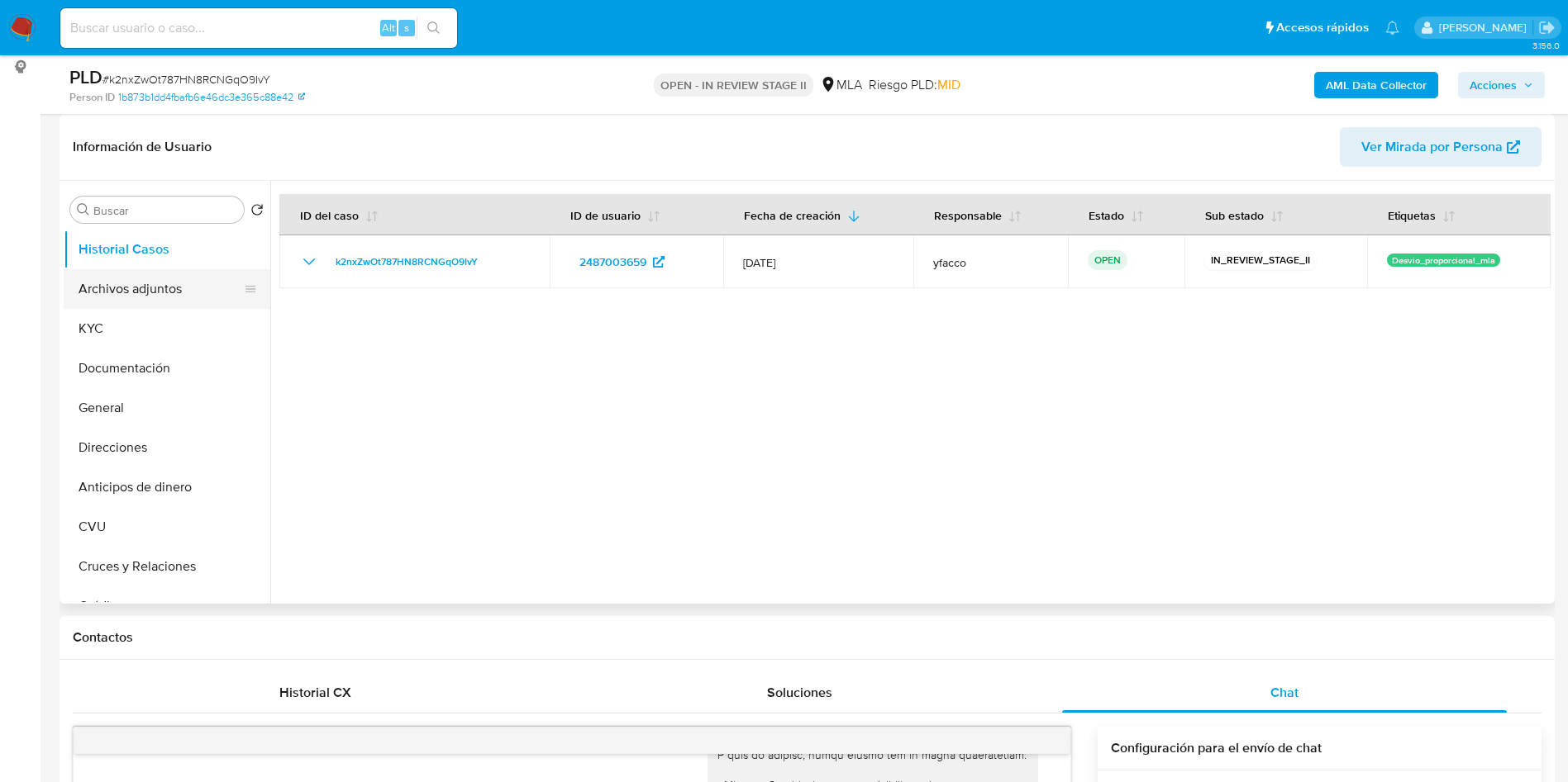
click at [183, 287] on button "Archivos adjuntos" at bounding box center [160, 288] width 193 height 40
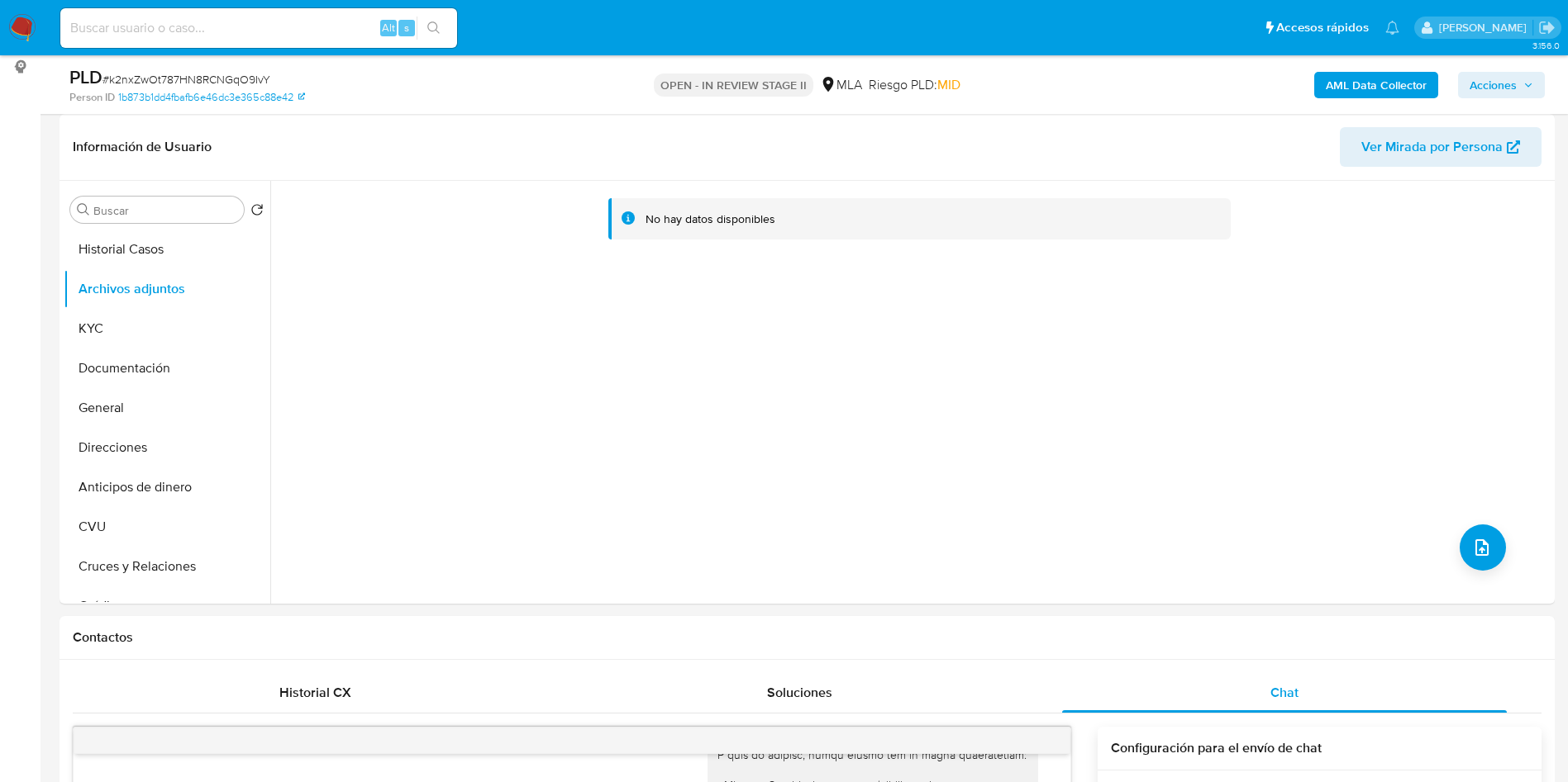
click at [1334, 69] on div "AML Data Collector Acciones" at bounding box center [1300, 85] width 487 height 39
click at [1325, 83] on button "AML Data Collector" at bounding box center [1375, 85] width 124 height 27
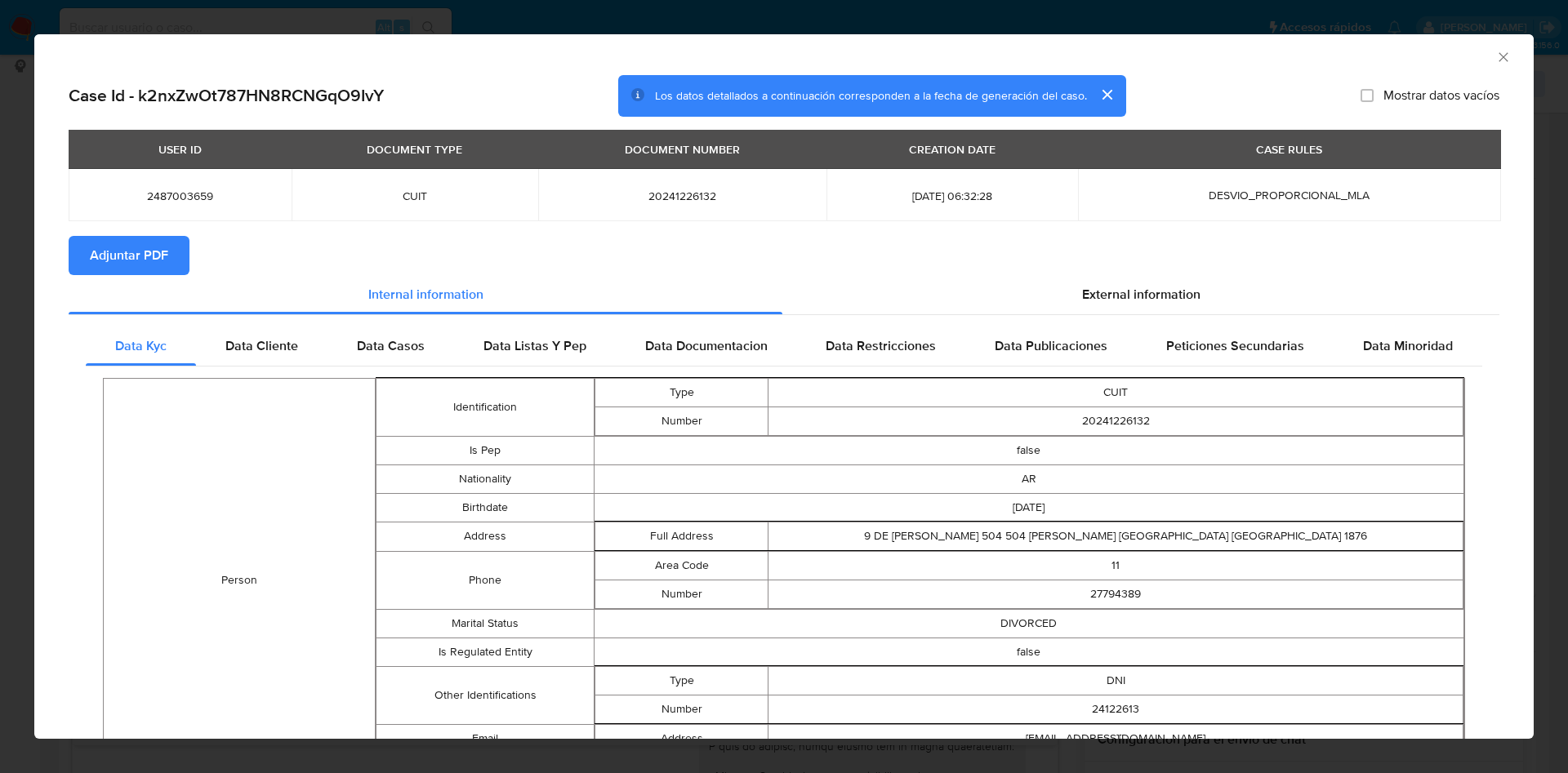
click at [154, 246] on span "Adjuntar PDF" at bounding box center [129, 255] width 78 height 36
click at [1495, 61] on icon "Cerrar ventana" at bounding box center [1503, 57] width 16 height 16
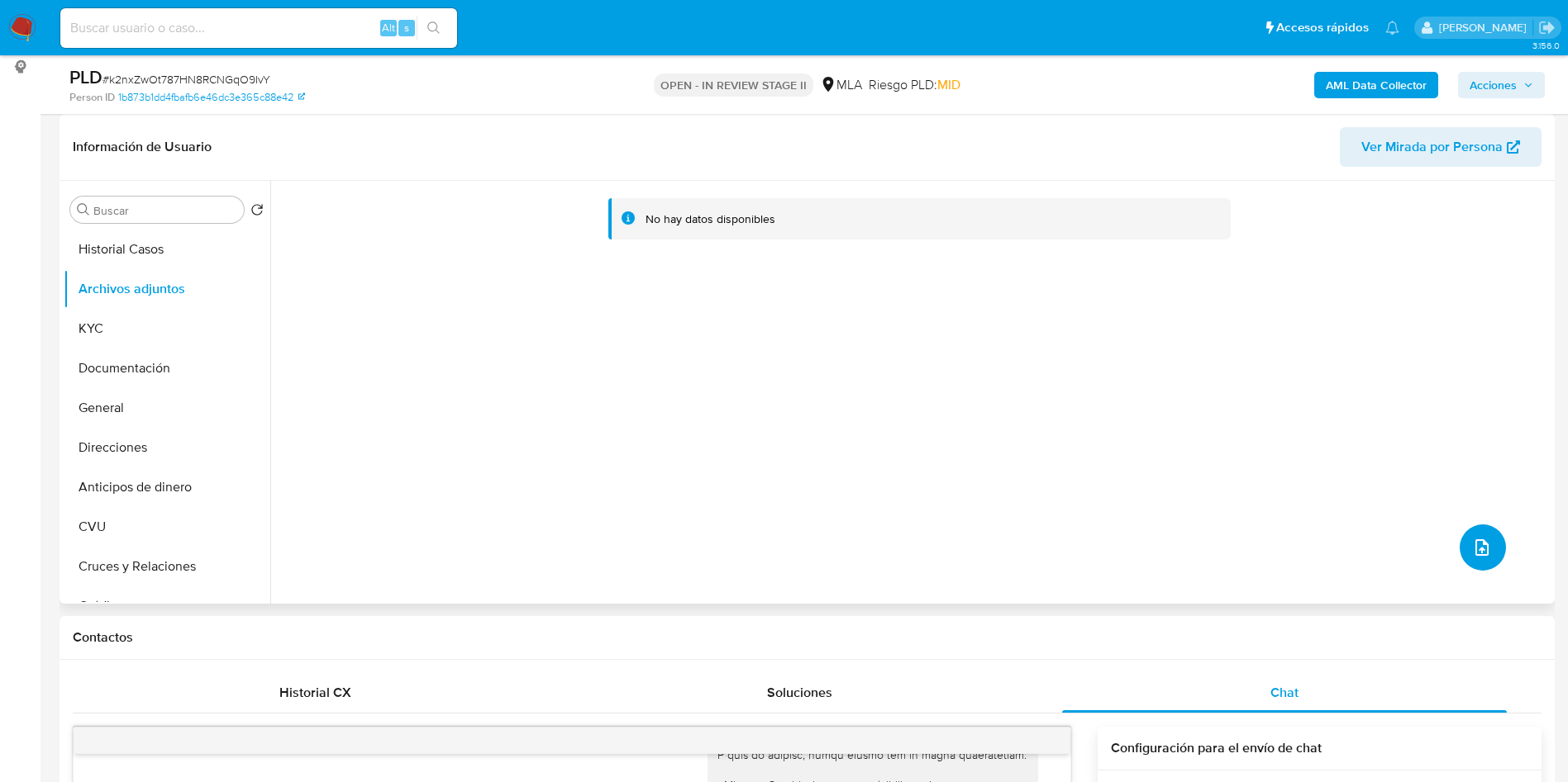
click at [1473, 543] on icon "upload-file" at bounding box center [1481, 548] width 20 height 20
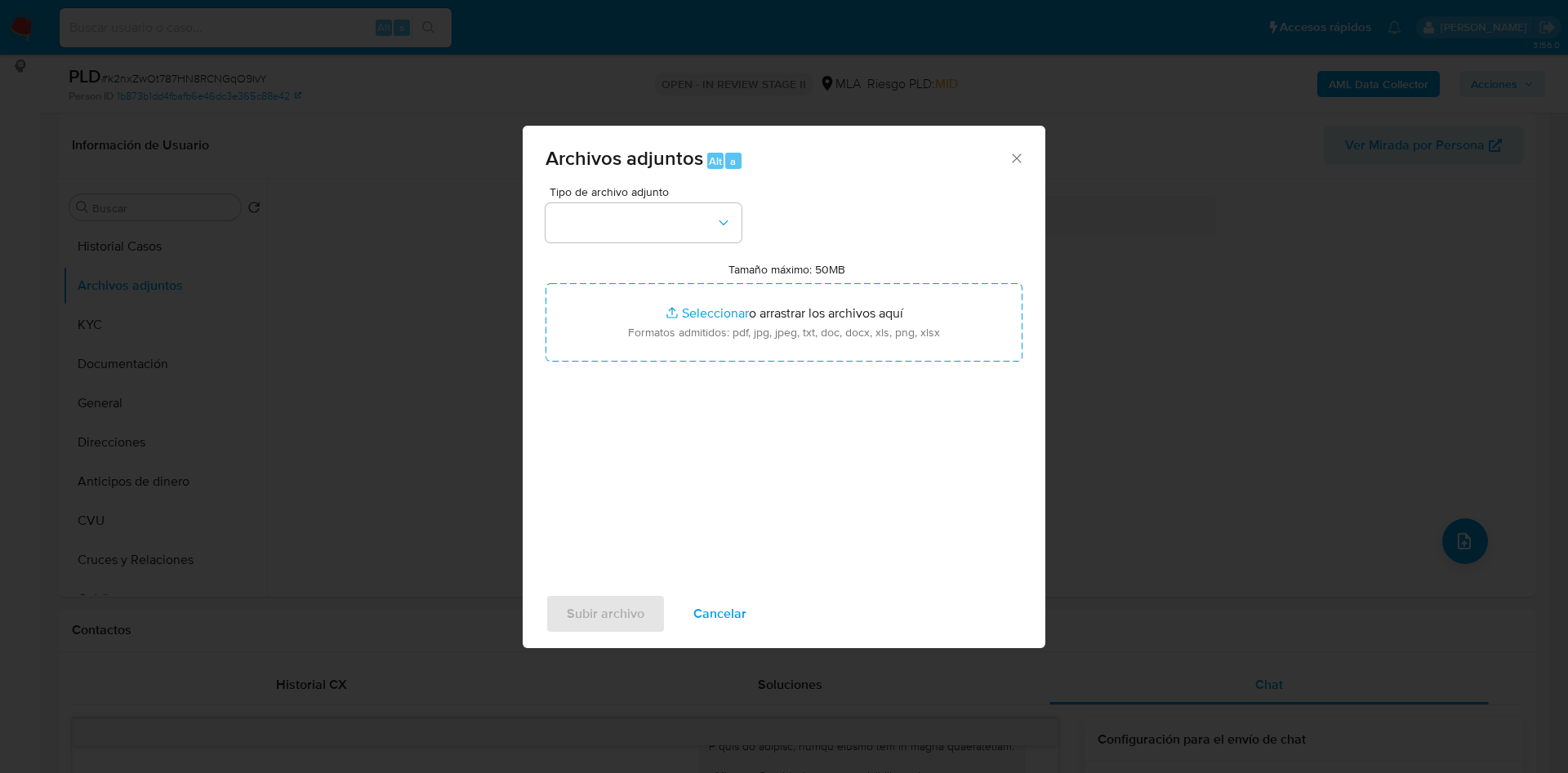
click at [680, 242] on div "Tipo de archivo adjunto Tamaño máximo: 50MB Seleccionar archivos Seleccionar o …" at bounding box center [784, 379] width 477 height 385
click at [664, 211] on button "button" at bounding box center [643, 222] width 196 height 39
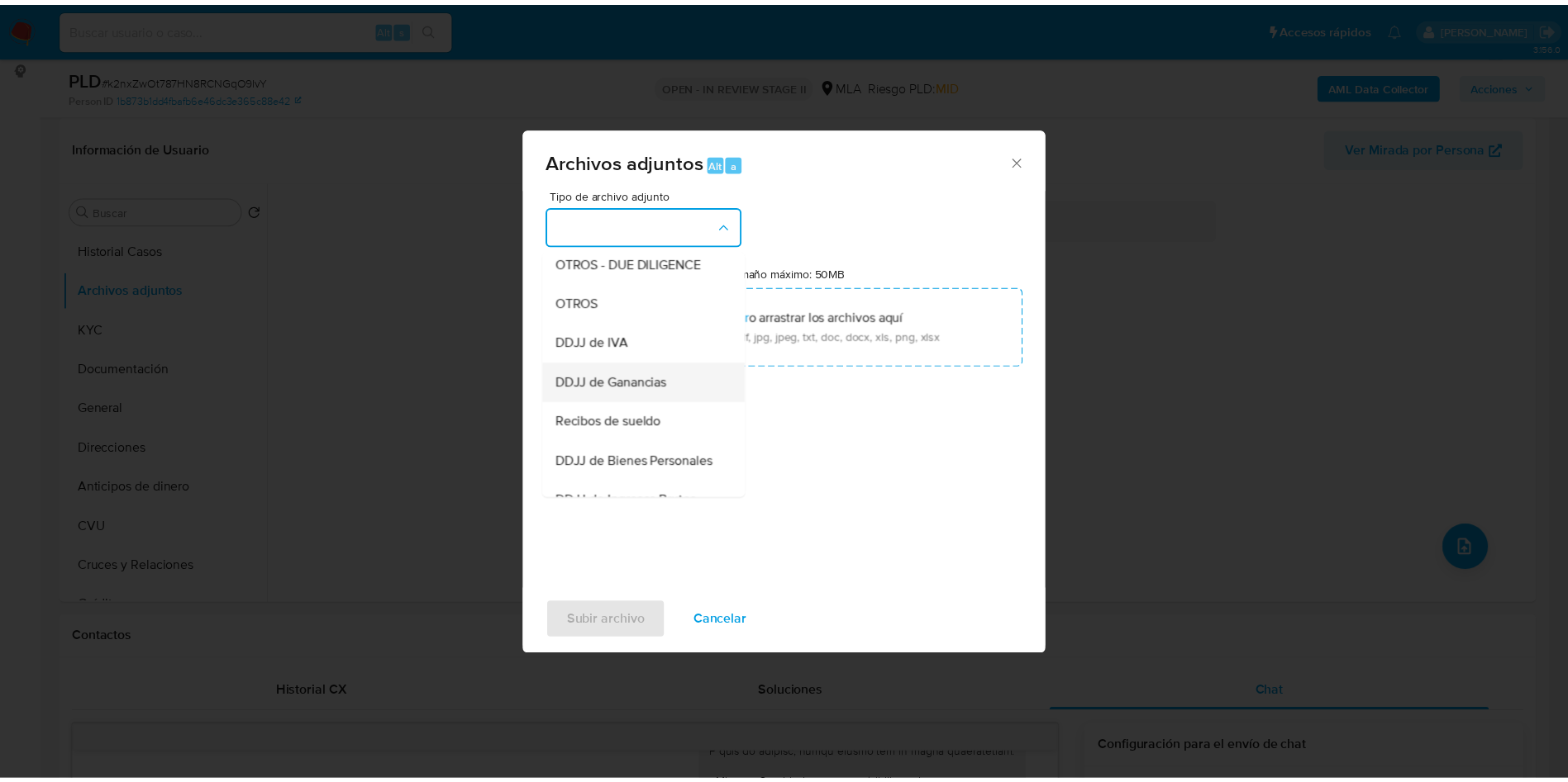
scroll to position [248, 0]
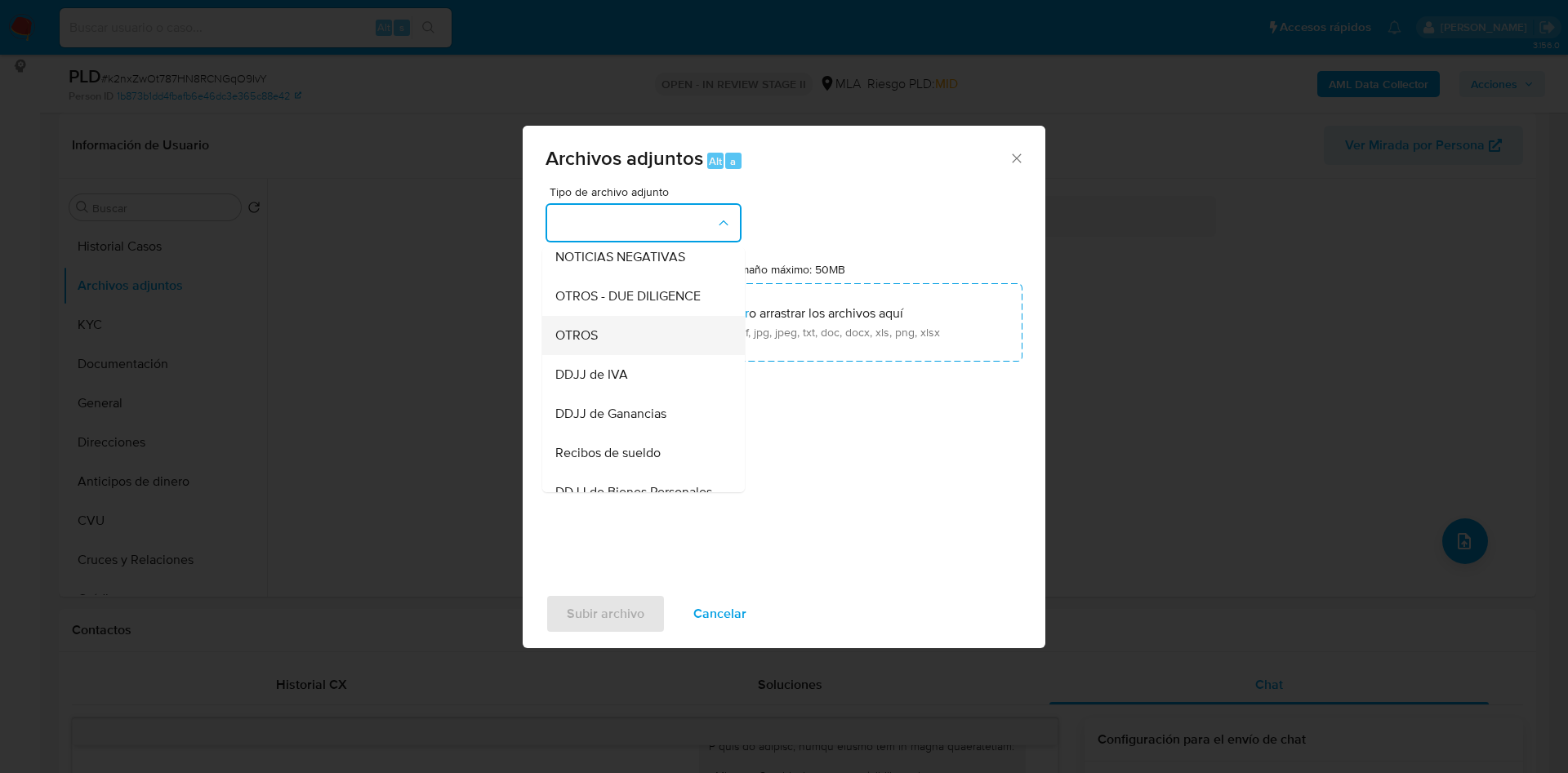
click at [583, 355] on div "OTROS" at bounding box center [638, 335] width 167 height 39
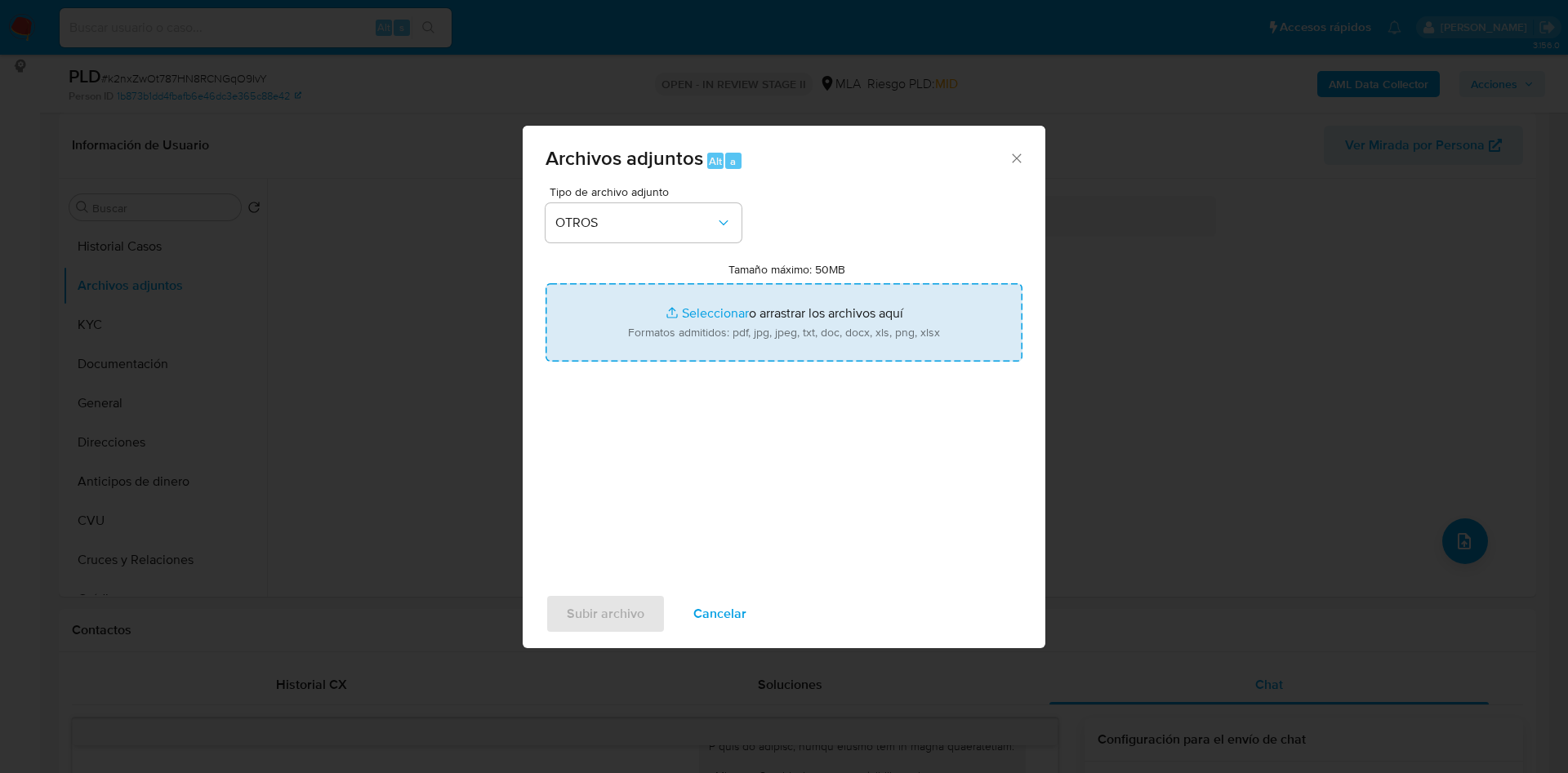
click at [702, 318] on input "Tamaño máximo: 50MB Seleccionar archivos" at bounding box center [784, 322] width 477 height 78
type input "C:\fakepath\Movimientos 2487003659.xlsx"
click at [708, 310] on input "Tamaño máximo: 50MB Seleccionar archivos" at bounding box center [784, 322] width 477 height 78
type input "C:\fakepath\Caselog k2nxZwOt787HN8RCNGqO9IvY_2025_07_18_15_12_23.docx"
click at [598, 615] on span "Subir archivo" at bounding box center [605, 614] width 77 height 36
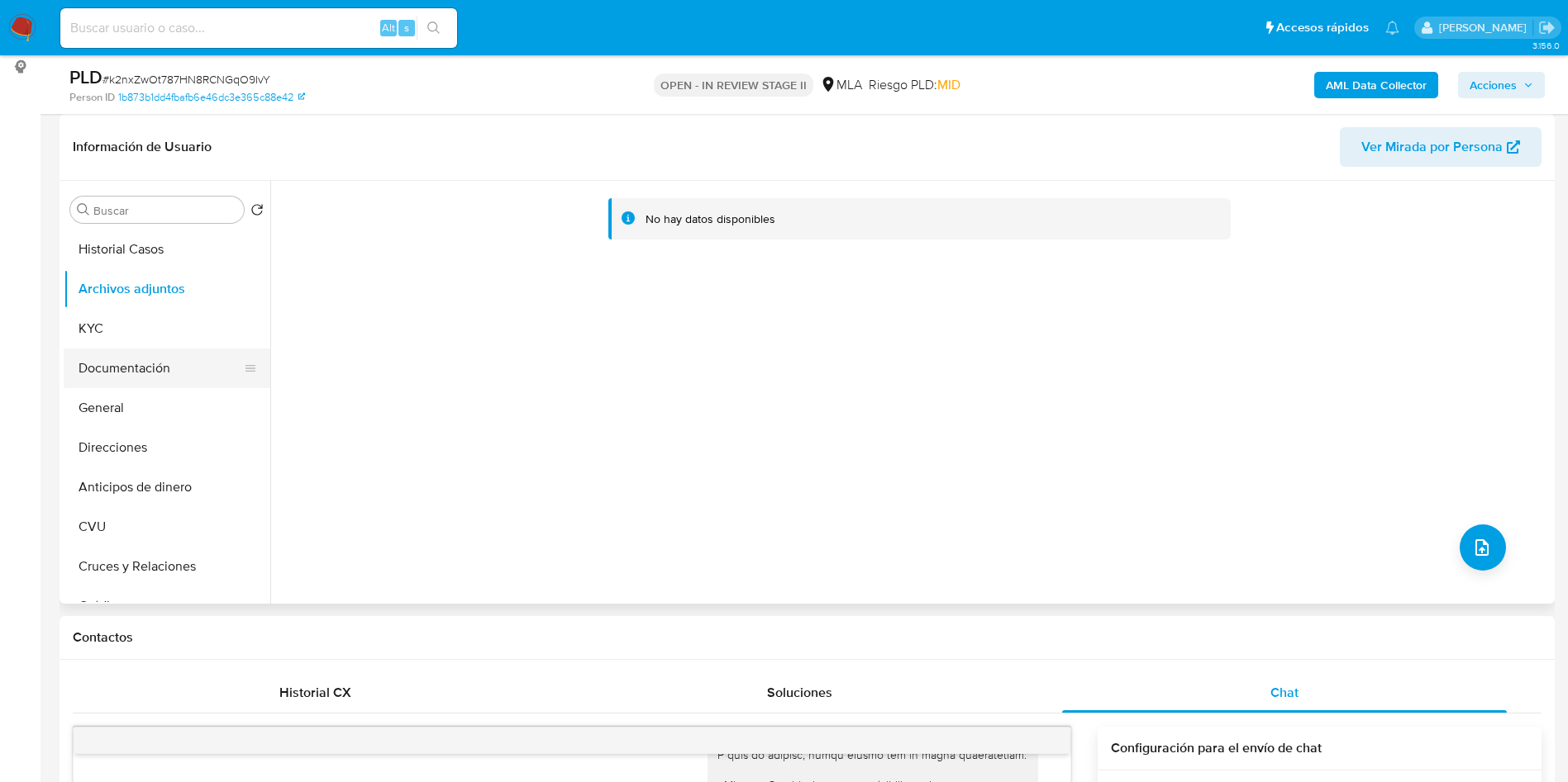
click at [144, 350] on button "Documentación" at bounding box center [160, 368] width 193 height 40
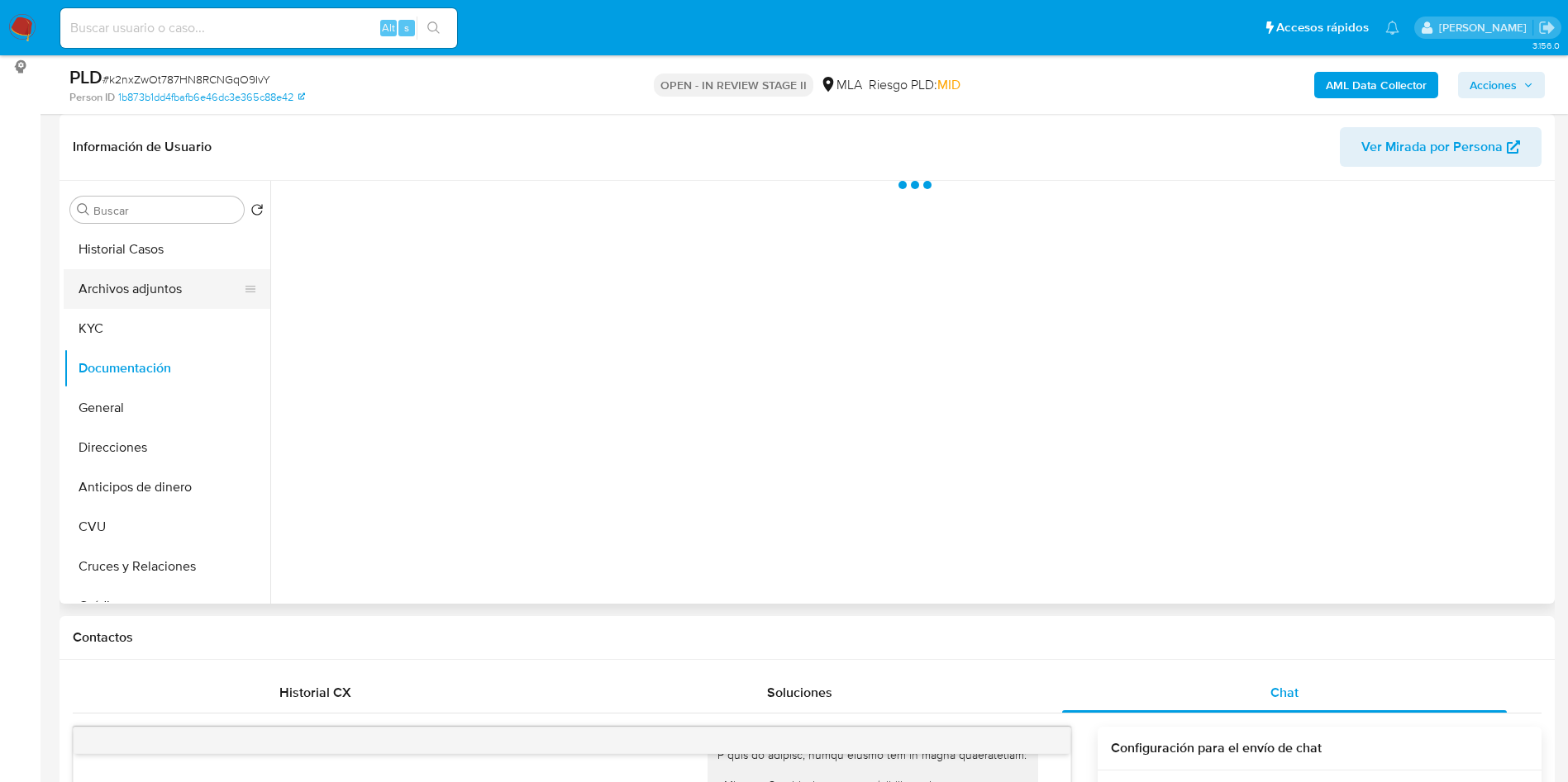
click at [132, 298] on button "Archivos adjuntos" at bounding box center [160, 288] width 193 height 40
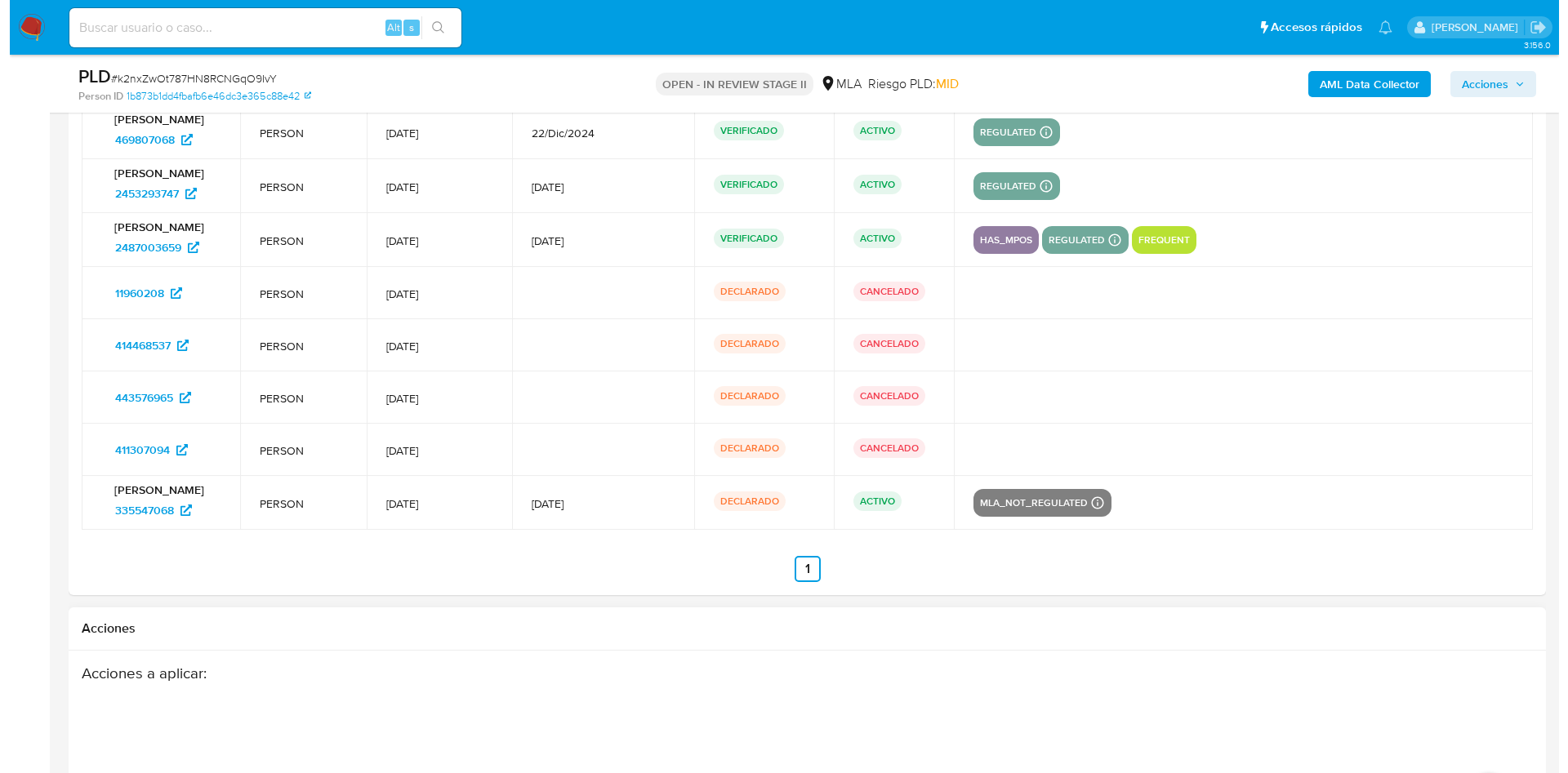
scroll to position [3297, 0]
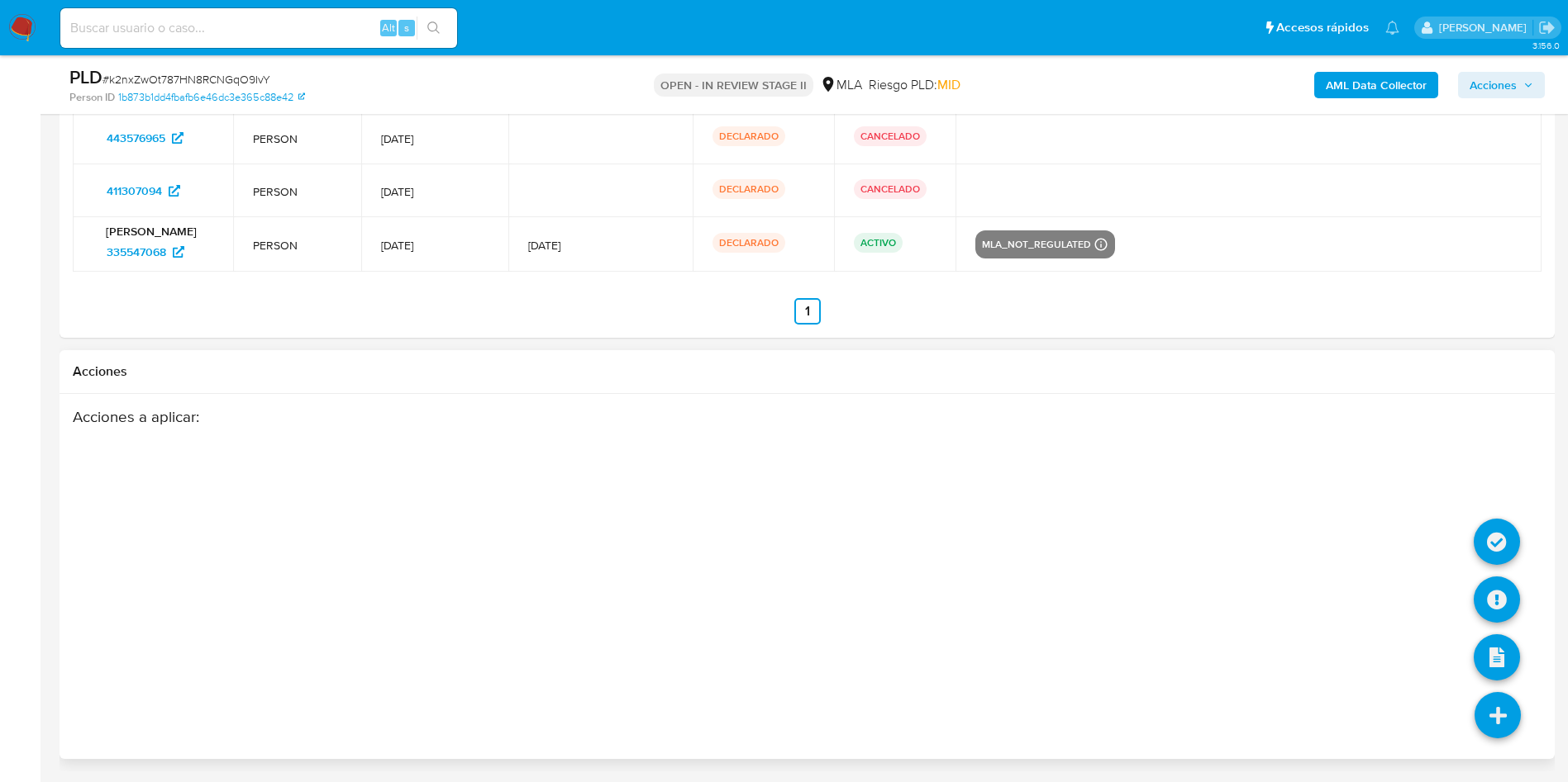
click at [1493, 718] on icon at bounding box center [1497, 716] width 46 height 46
click at [1497, 591] on icon at bounding box center [1496, 600] width 46 height 46
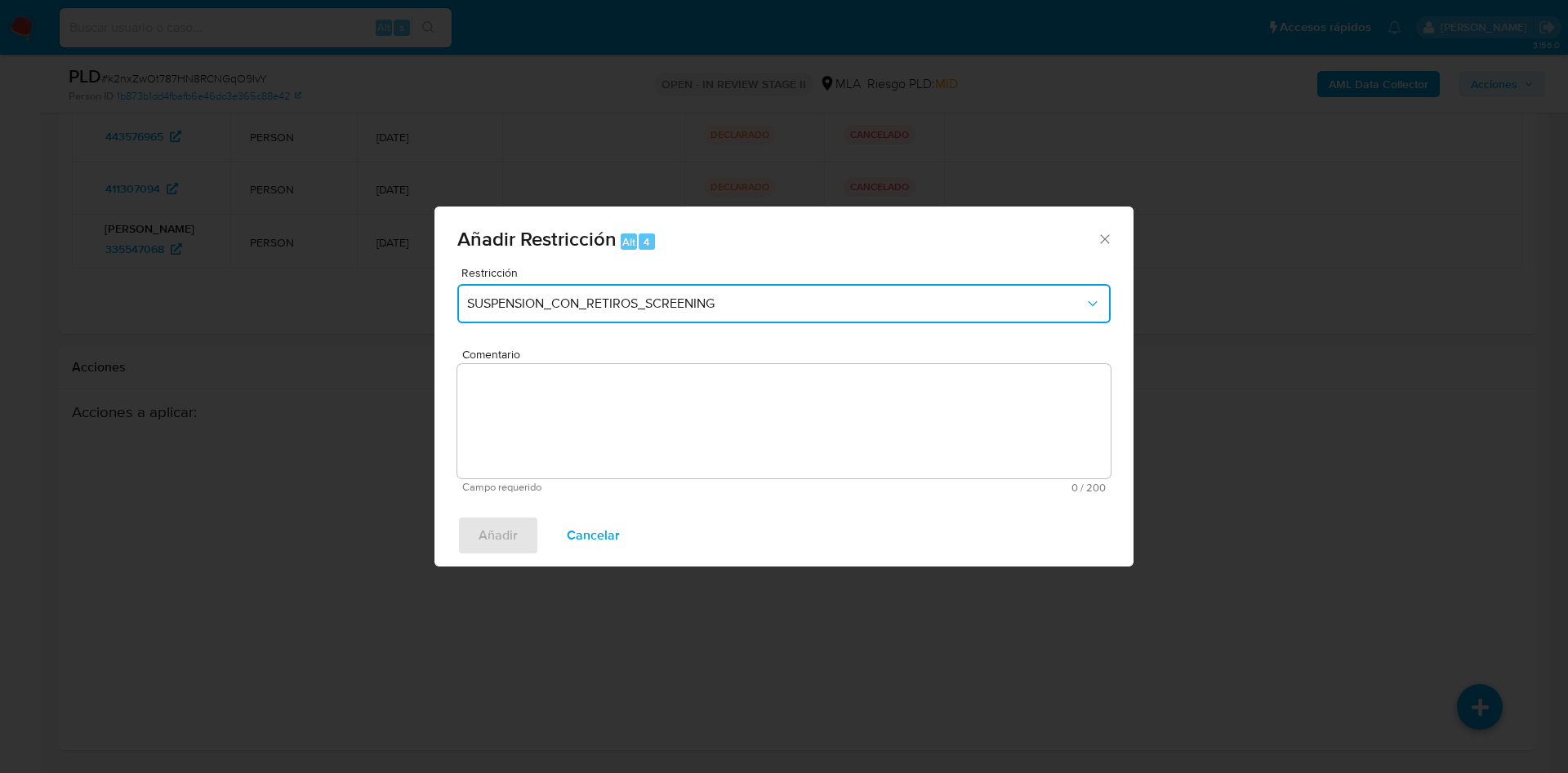
click at [677, 309] on span "SUSPENSION_CON_RETIROS_SCREENING" at bounding box center [776, 304] width 617 height 16
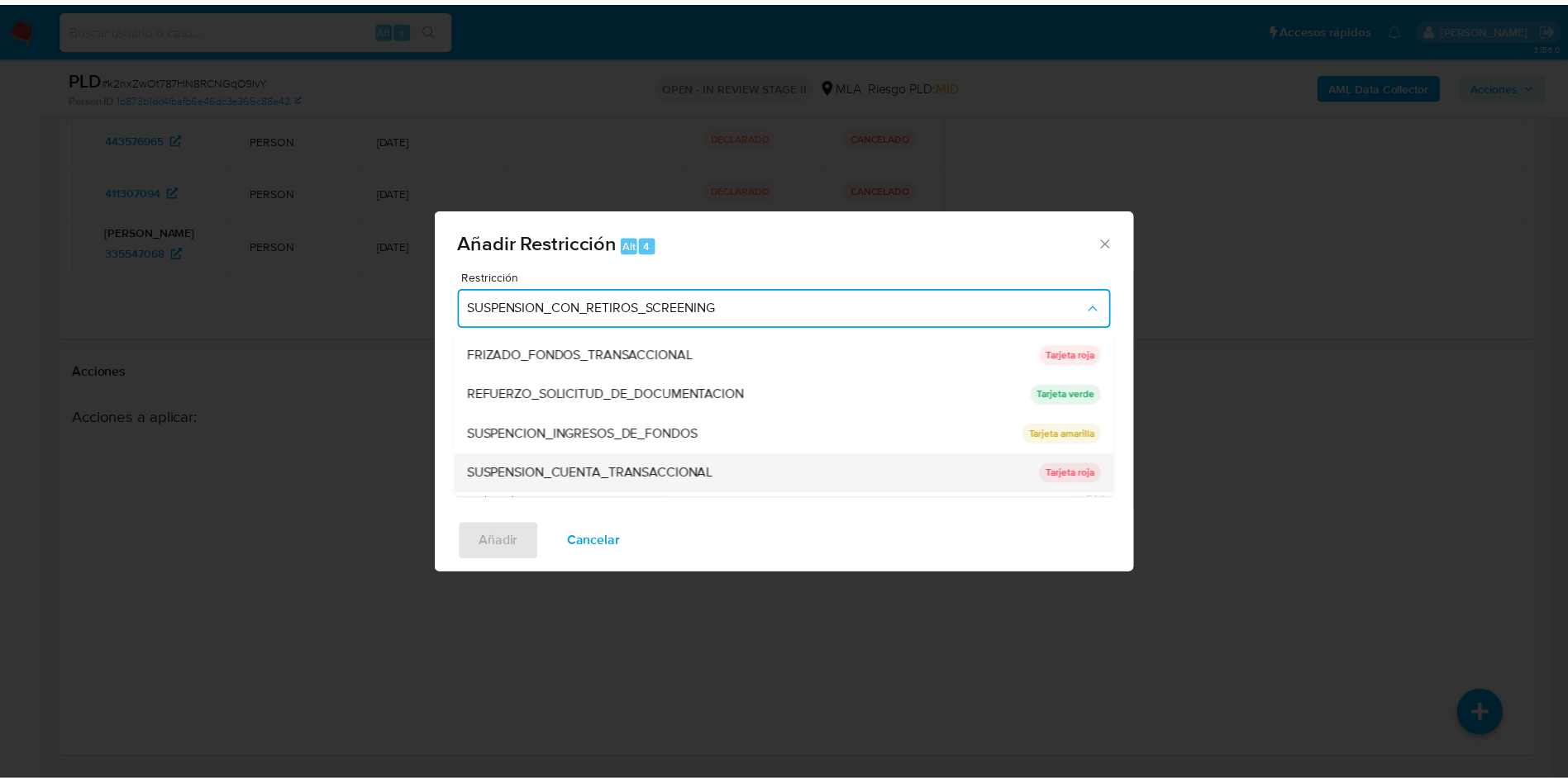
scroll to position [350, 0]
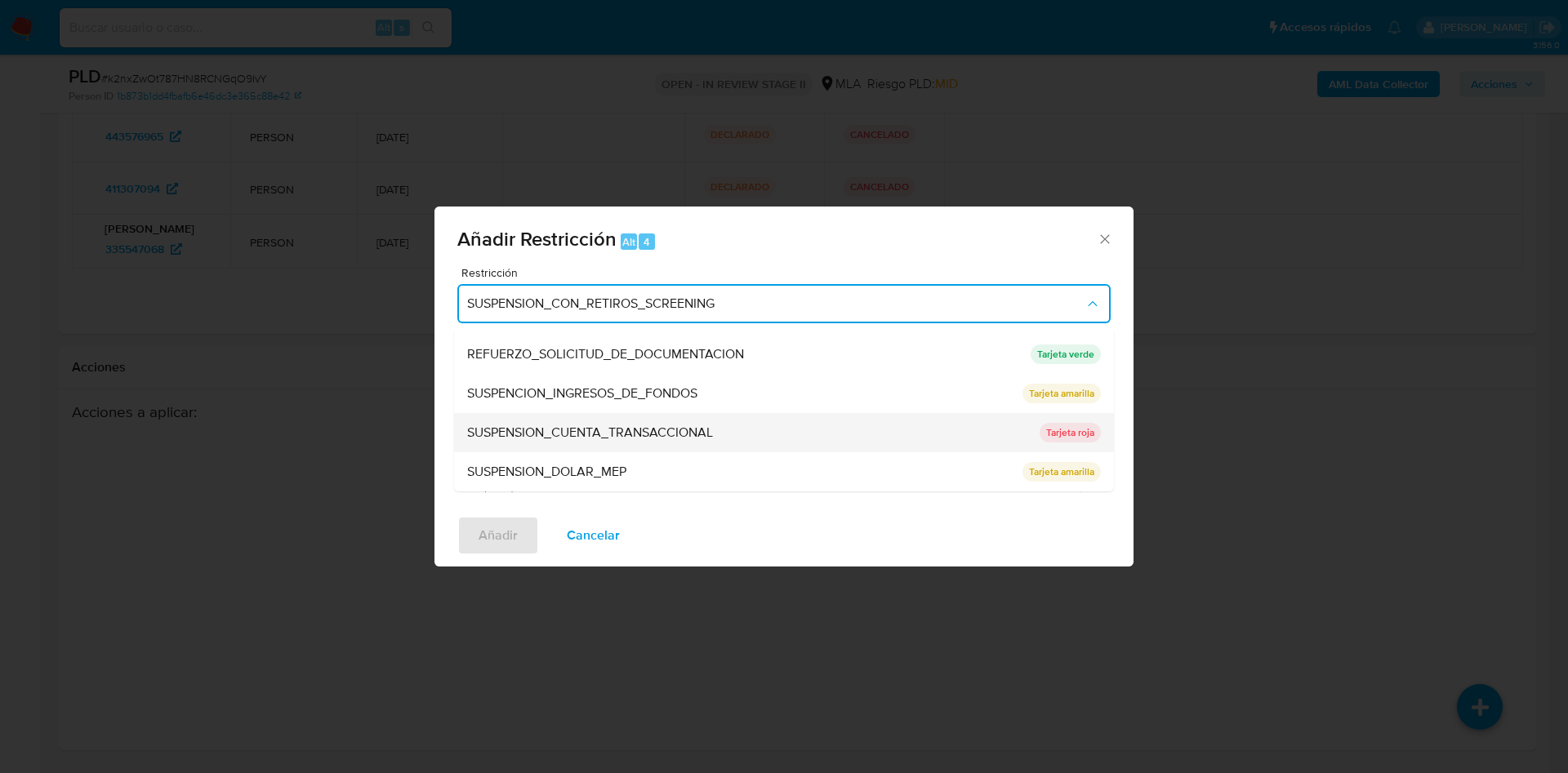
click at [688, 431] on span "SUSPENSION_CUENTA_TRANSACCIONAL" at bounding box center [590, 432] width 246 height 16
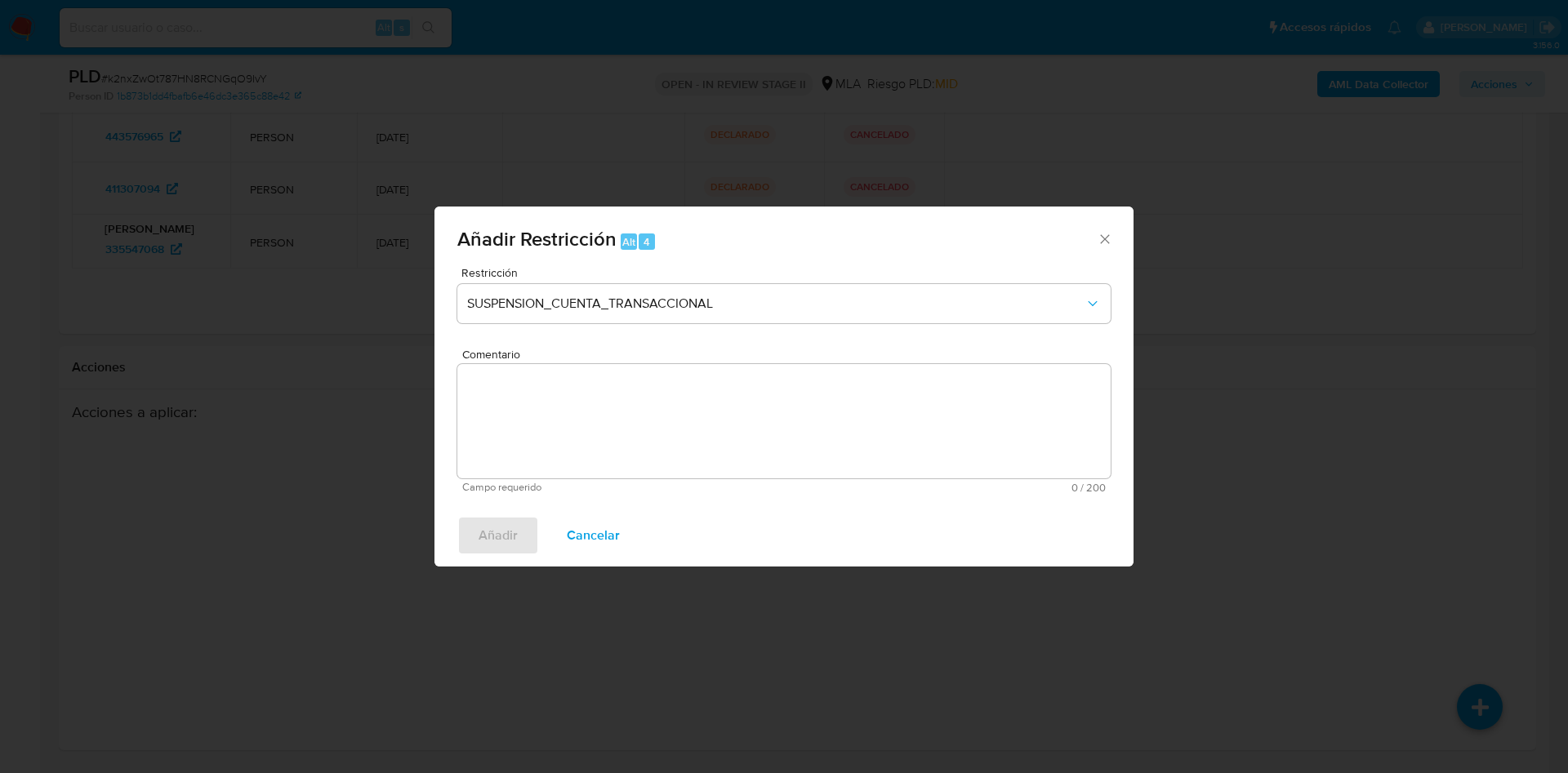
click at [687, 431] on textarea "Comentario" at bounding box center [784, 422] width 654 height 115
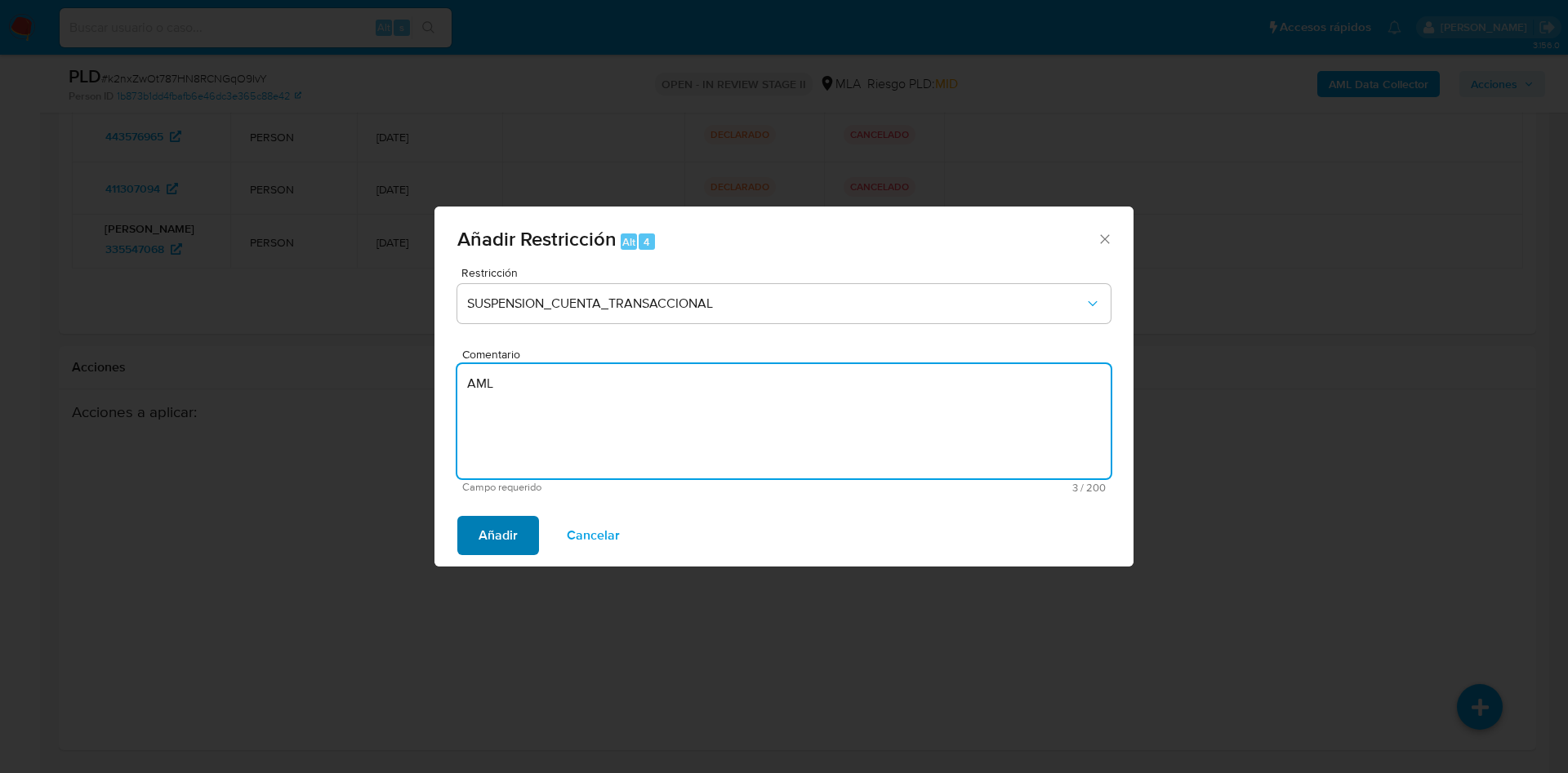
type textarea "AML"
click at [492, 543] on span "Añadir" at bounding box center [498, 535] width 39 height 36
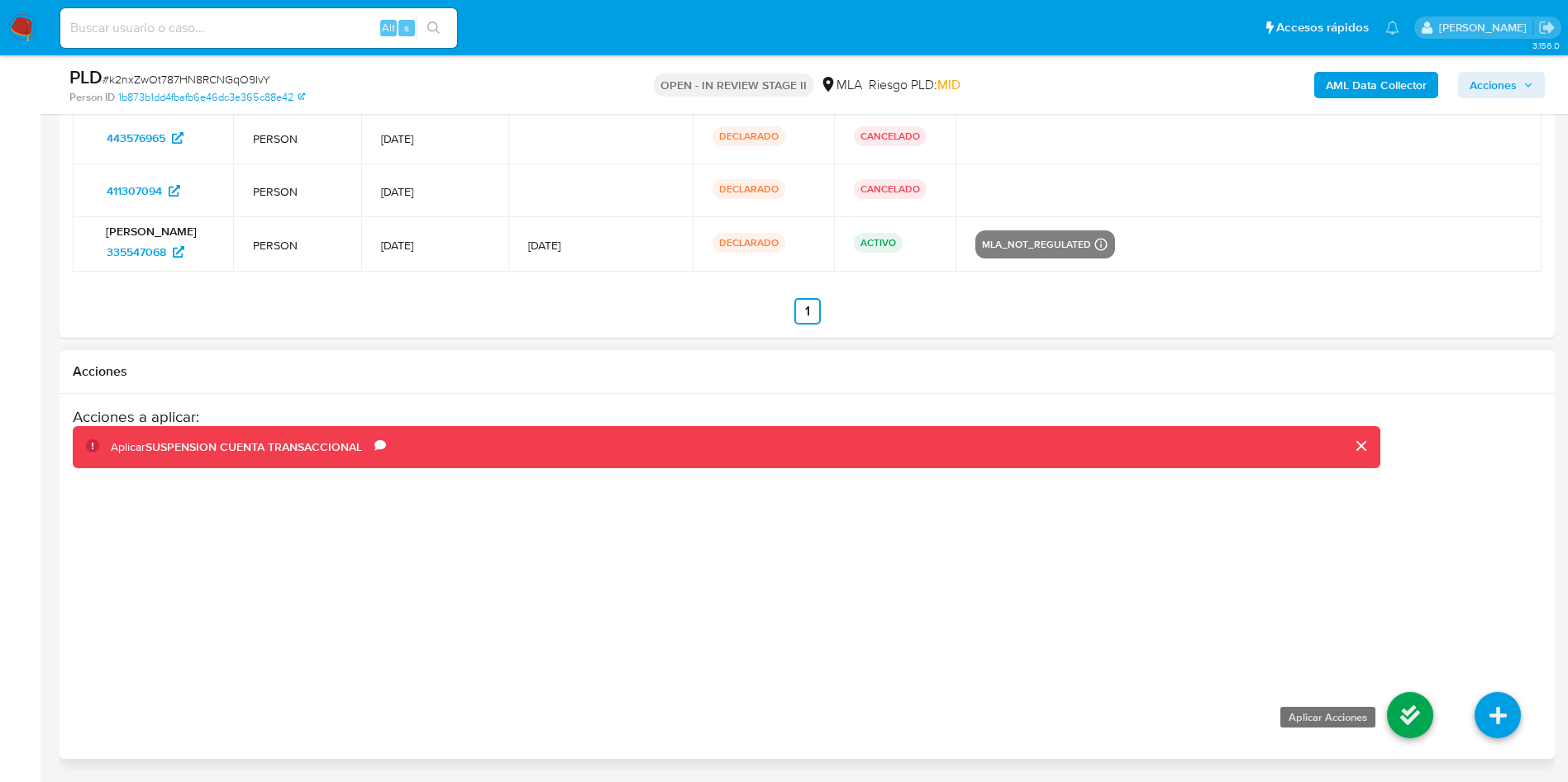
click at [1409, 717] on icon at bounding box center [1410, 716] width 46 height 46
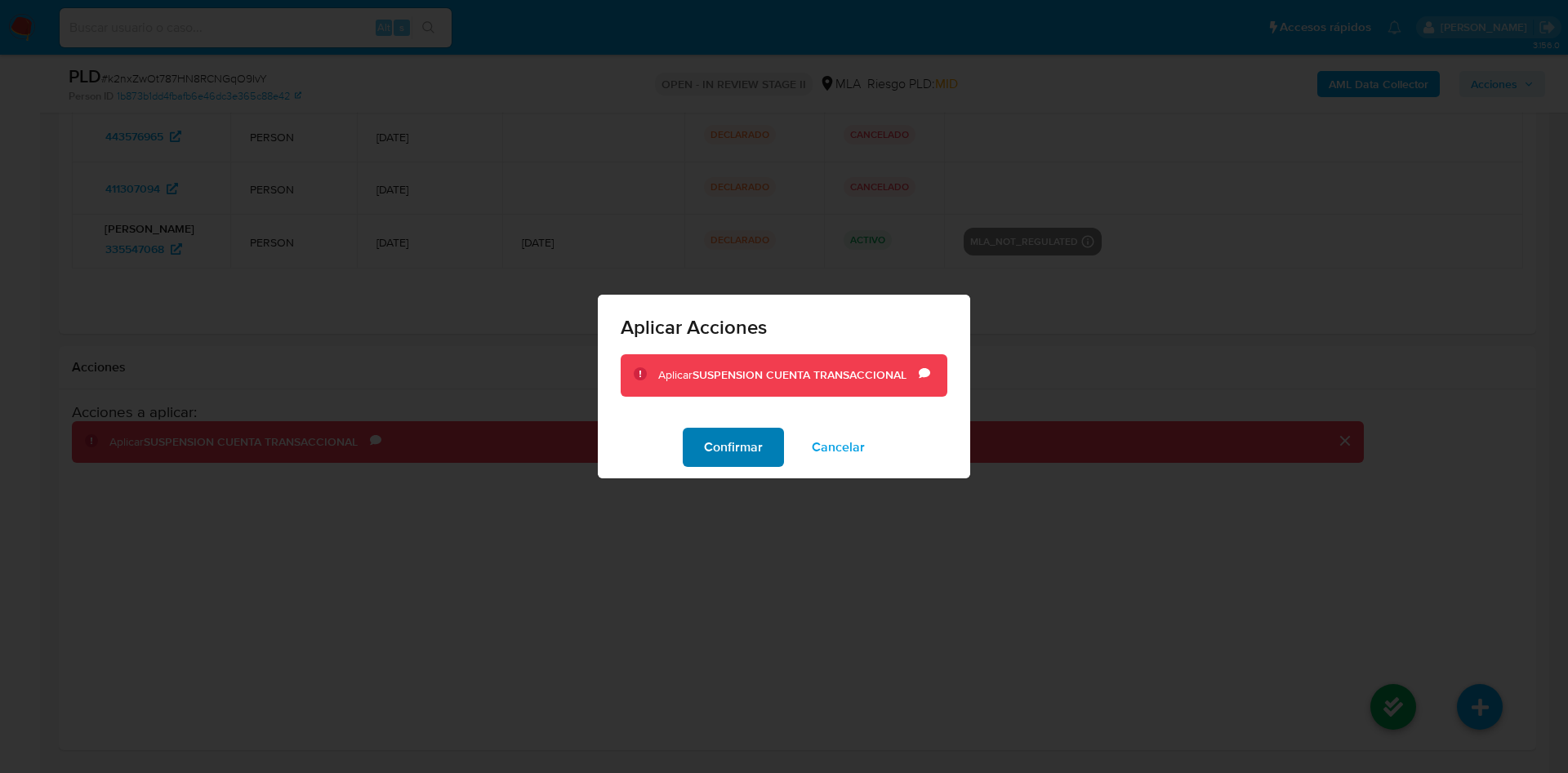
click at [726, 447] on span "Confirmar" at bounding box center [733, 447] width 59 height 36
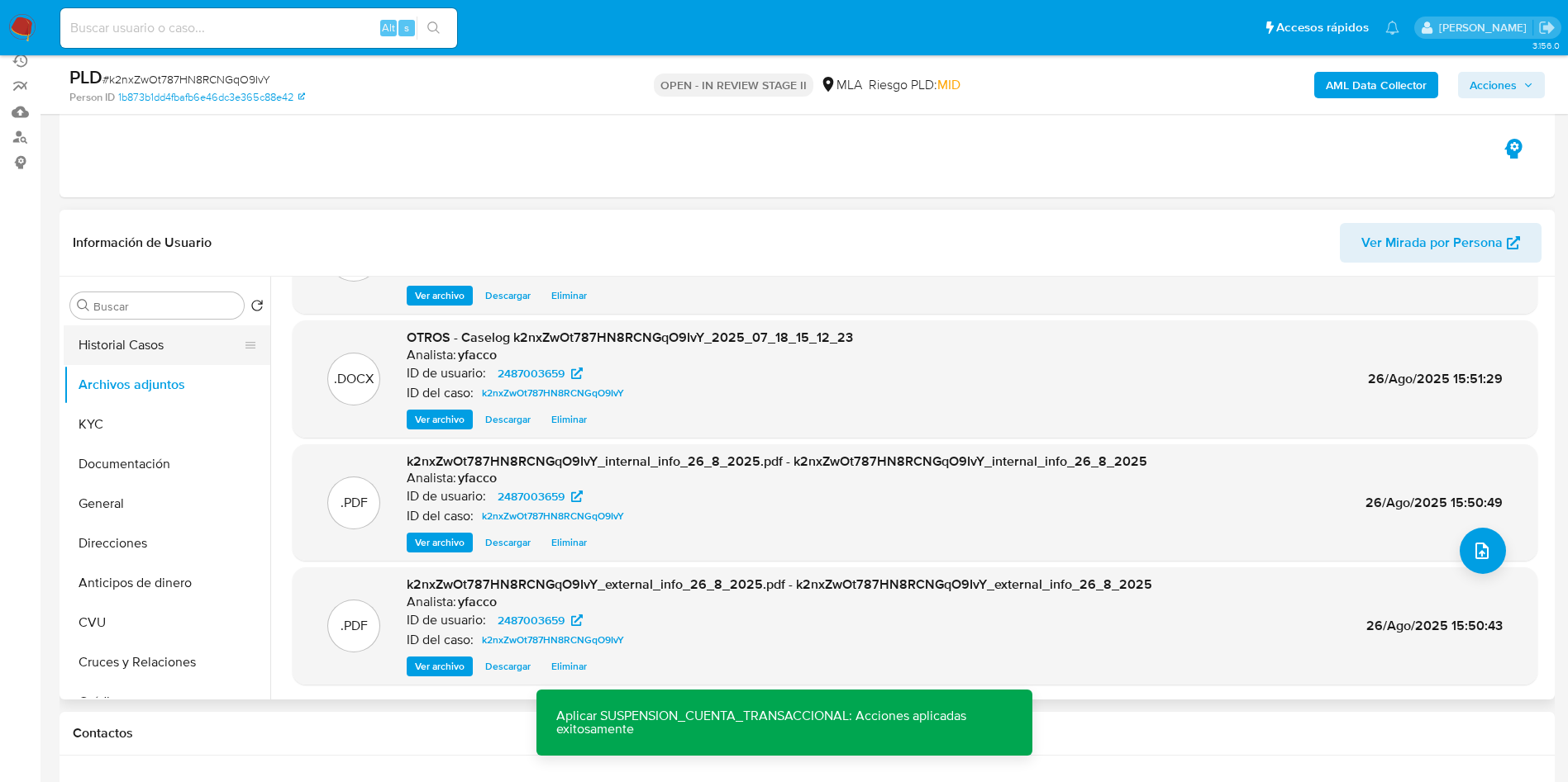
scroll to position [113, 0]
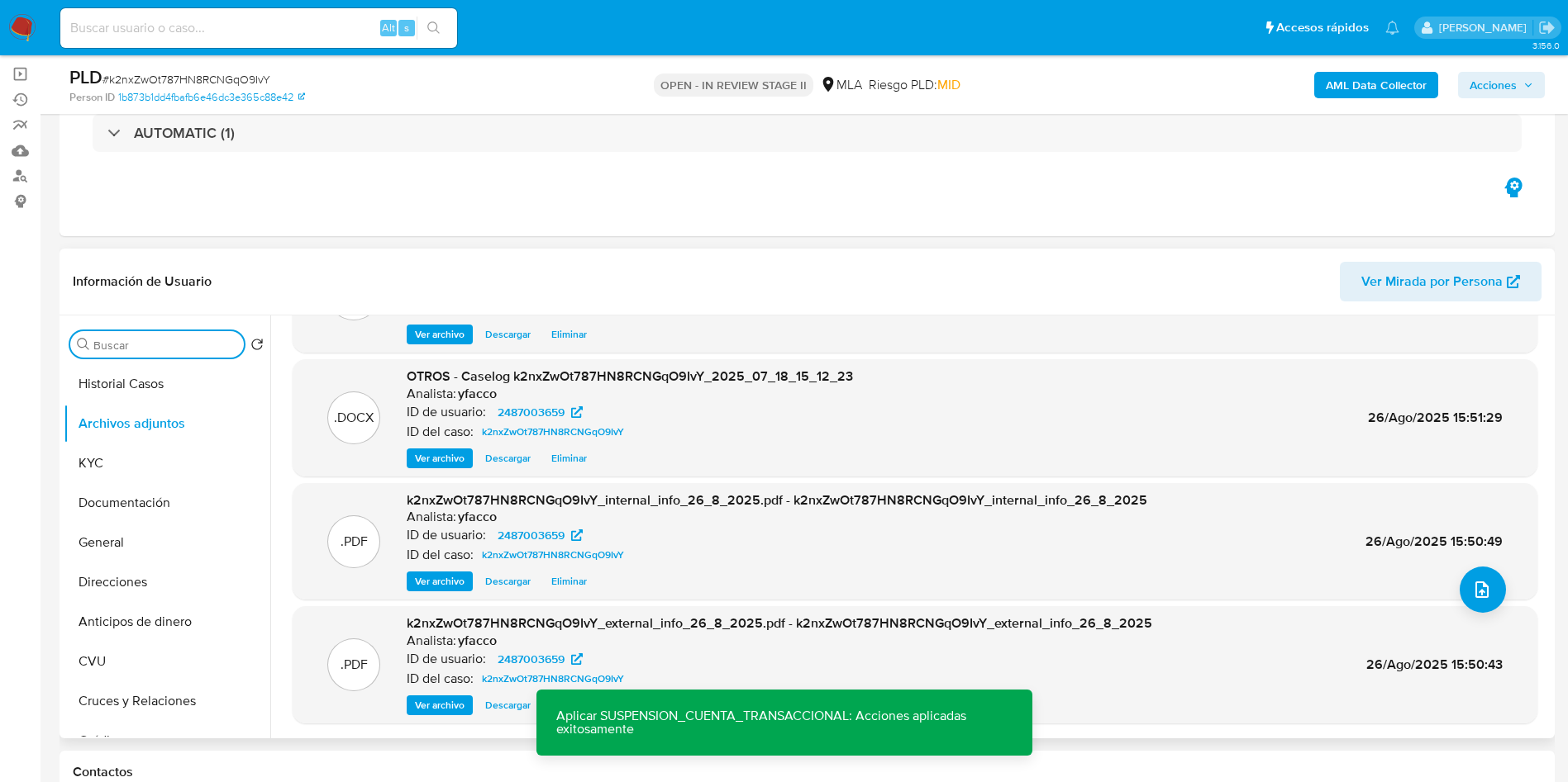
click at [177, 351] on input "Buscar" at bounding box center [165, 345] width 144 height 15
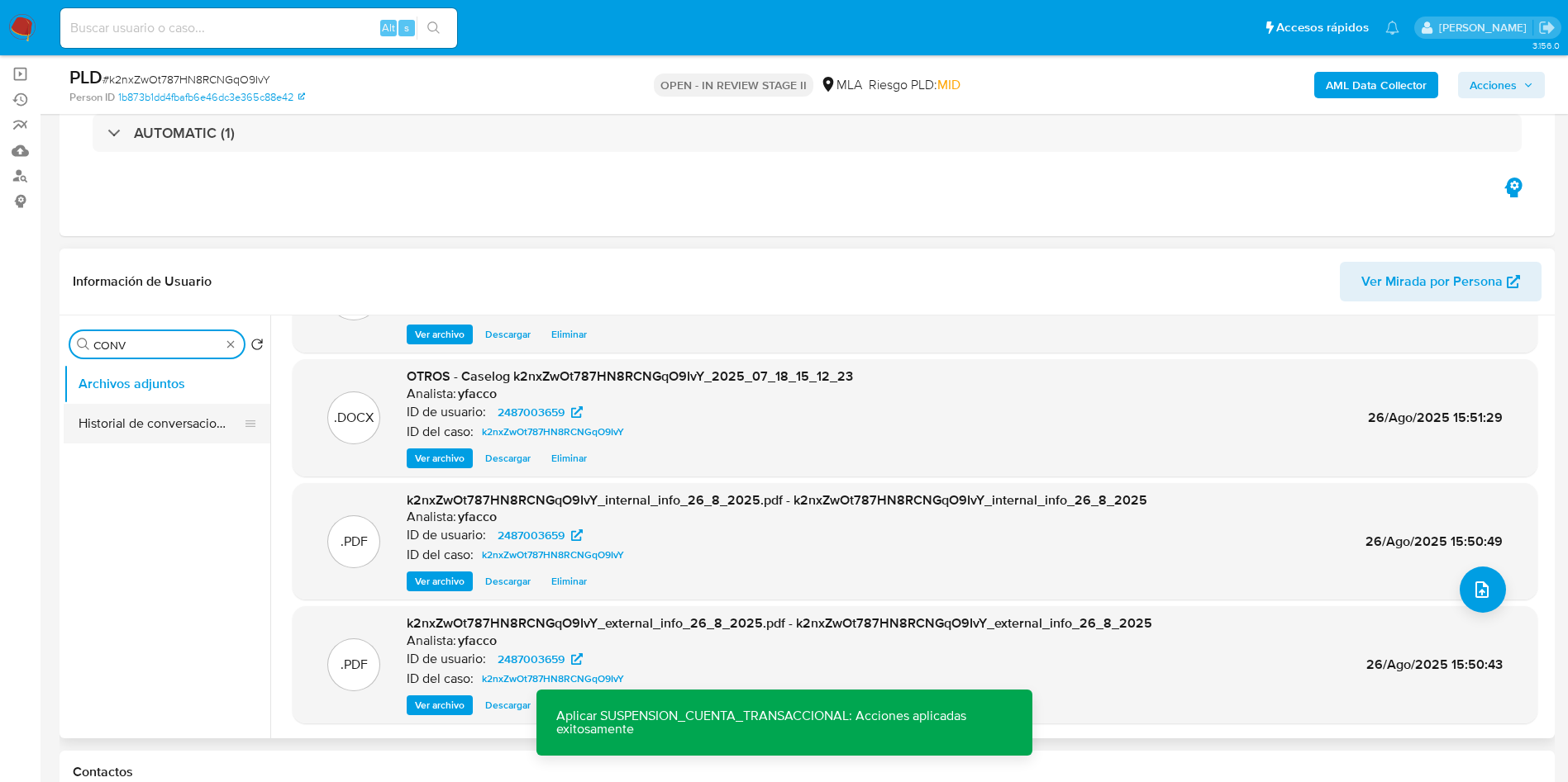
type input "CONV"
click at [158, 421] on button "Historial de conversaciones" at bounding box center [160, 424] width 193 height 40
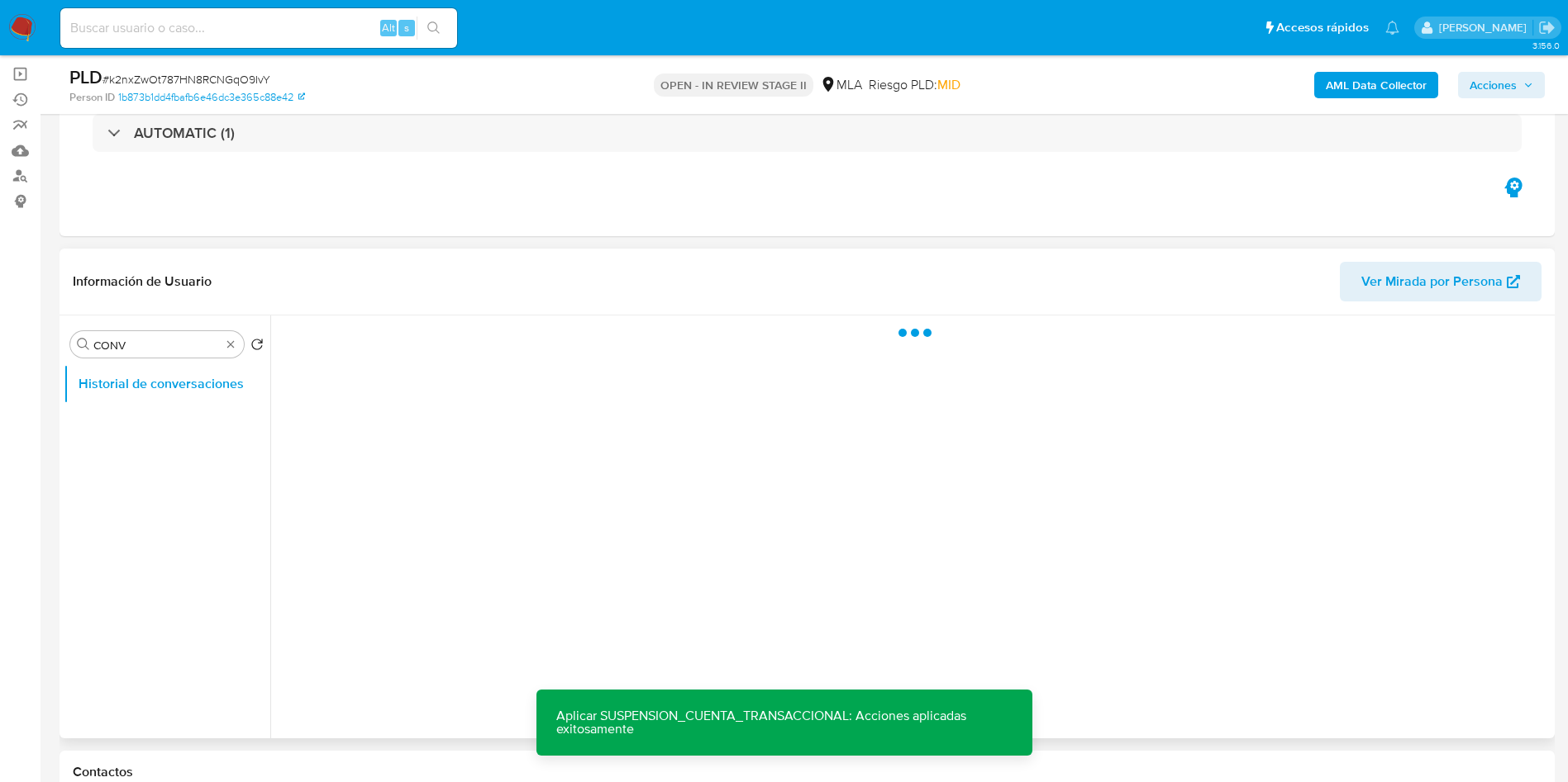
scroll to position [0, 0]
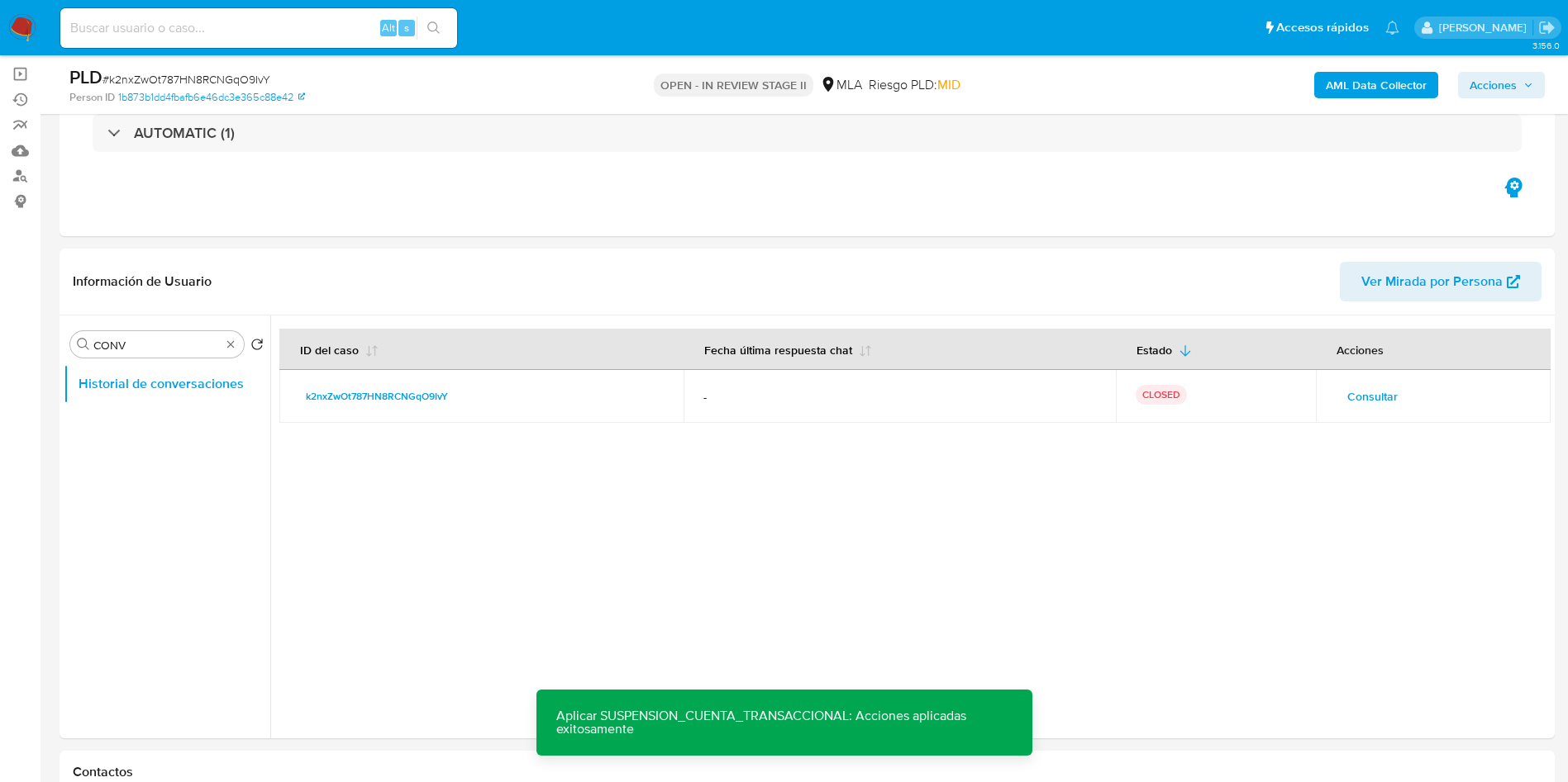
click at [1507, 81] on span "Acciones" at bounding box center [1492, 85] width 47 height 27
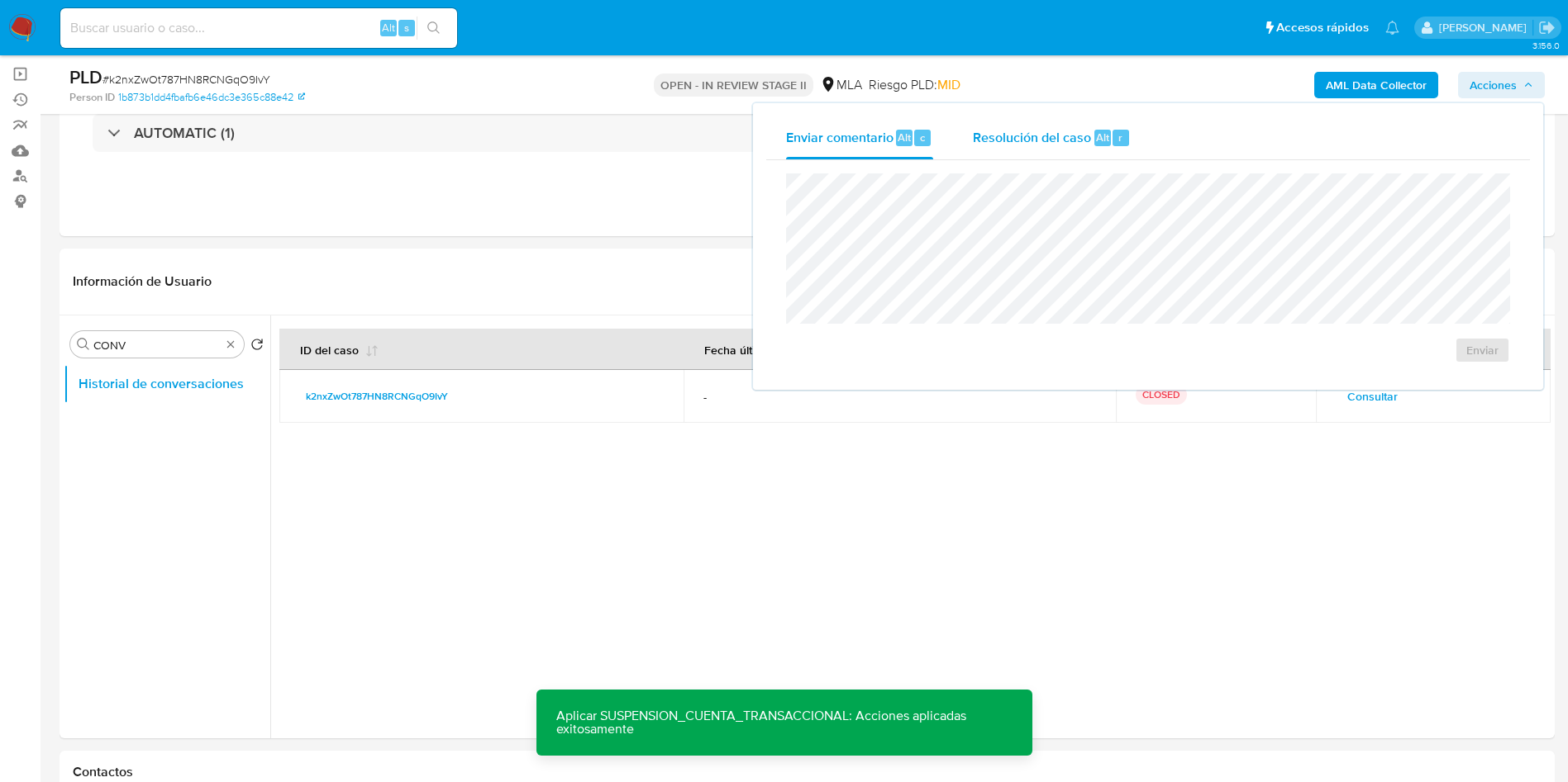
drag, startPoint x: 1103, startPoint y: 131, endPoint x: 1088, endPoint y: 171, distance: 42.7
click at [1102, 133] on span "Alt" at bounding box center [1102, 137] width 13 height 16
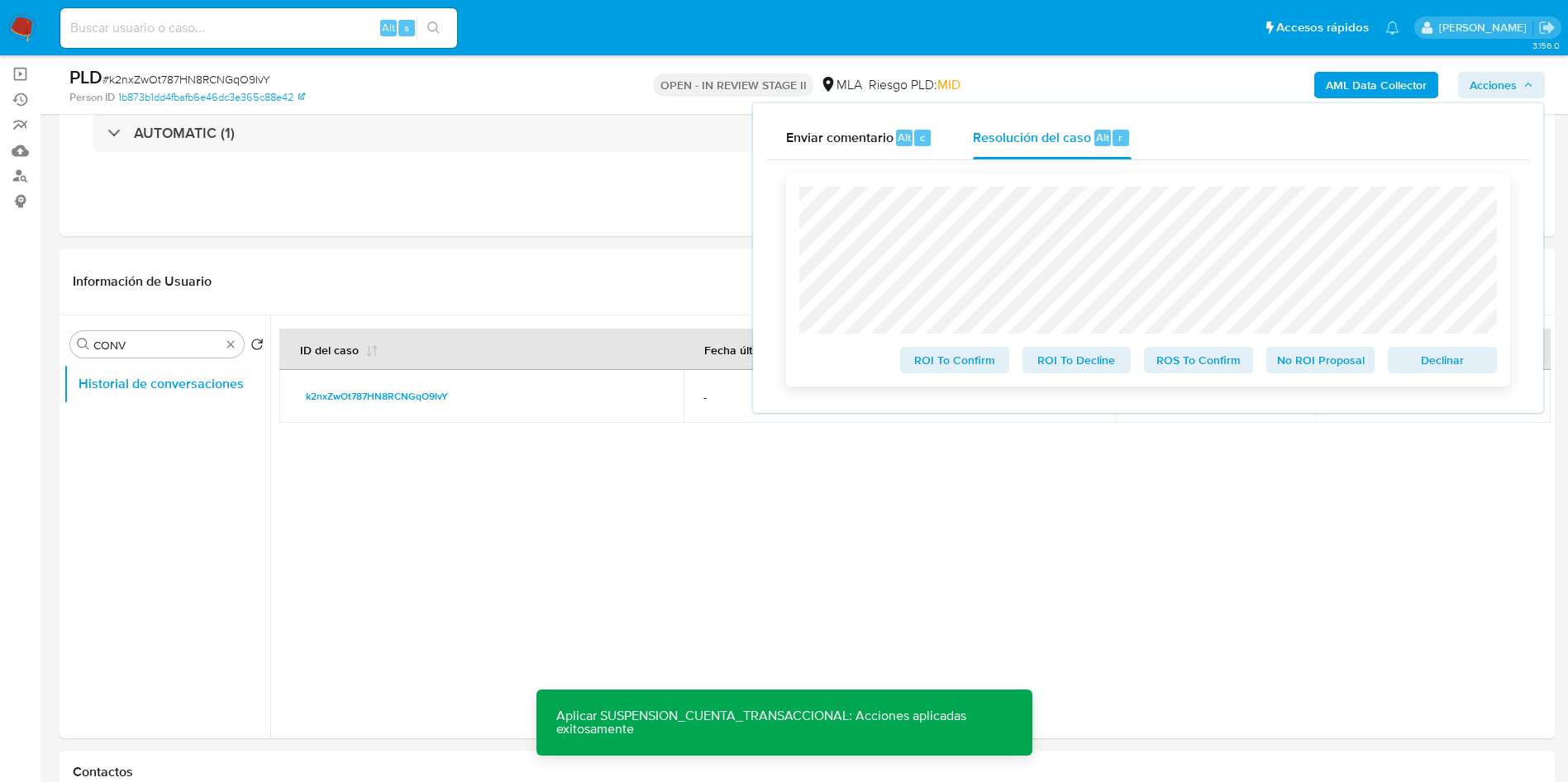
click at [1179, 372] on span "ROS To Confirm" at bounding box center [1198, 360] width 86 height 23
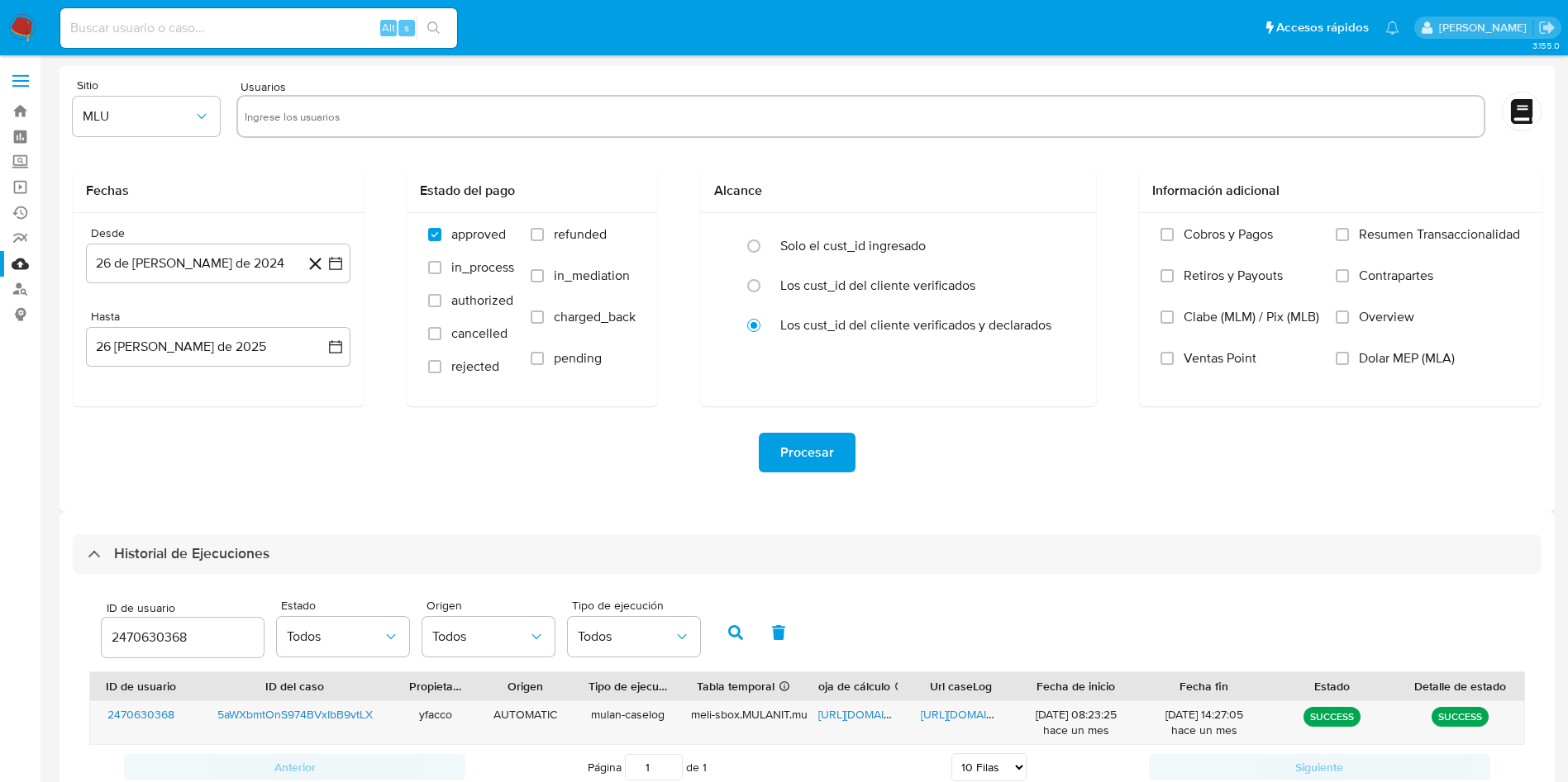
select select "10"
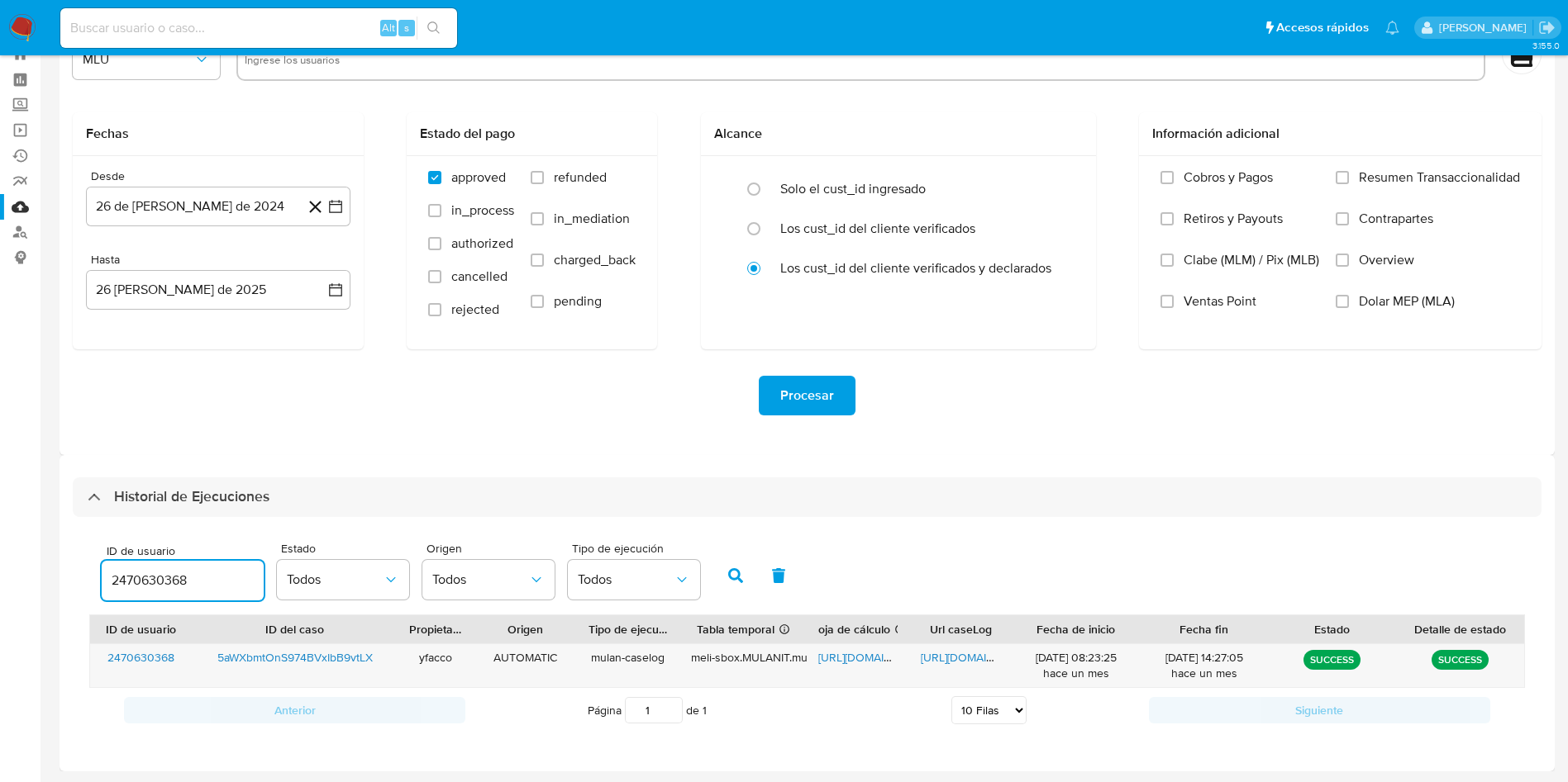
drag, startPoint x: 219, startPoint y: 576, endPoint x: 0, endPoint y: 591, distance: 219.5
click at [0, 591] on section "Bandeja Tablero Screening Búsqueda en Listas Watchlist Herramientas Operaciones…" at bounding box center [784, 362] width 1568 height 839
type input "2487003659"
click at [733, 571] on icon "button" at bounding box center [735, 576] width 15 height 15
click at [872, 651] on span "https://docs.google.com/spreadsheets/d/1nn3rgfxDph3jYfAqAIZfGFeBeY1-8HqSFT4Ow-N…" at bounding box center [875, 658] width 114 height 17
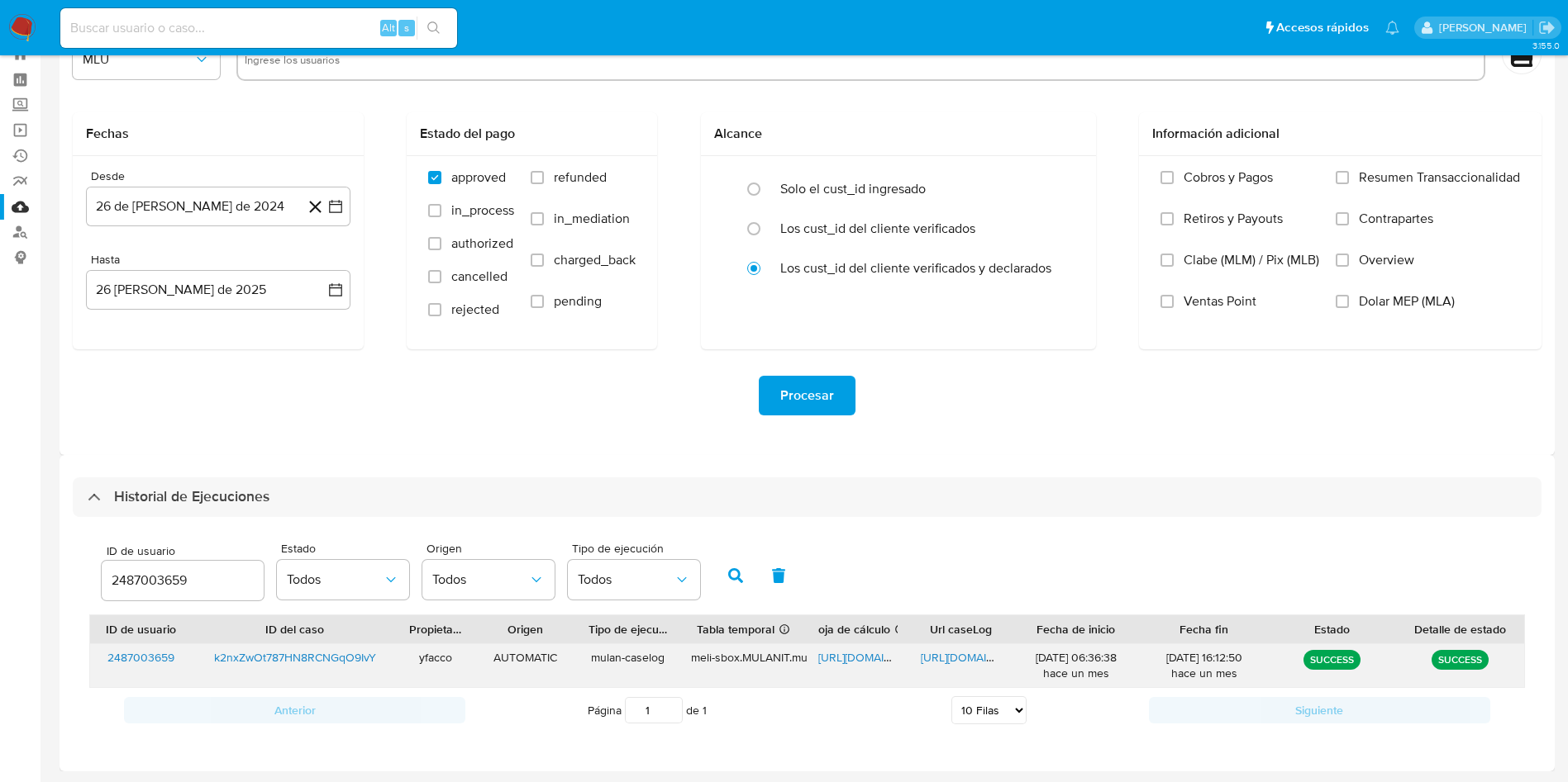
click at [947, 647] on div "https://docs.google.com/document/d/1YgzGEYBF-4oxh1kSIamfpqmG_0csWRKhTpd4Viuf3fQ…" at bounding box center [960, 666] width 102 height 43
click at [950, 658] on span "https://docs.google.com/document/d/1YgzGEYBF-4oxh1kSIamfpqmG_0csWRKhTpd4Viuf3fQ…" at bounding box center [977, 658] width 114 height 17
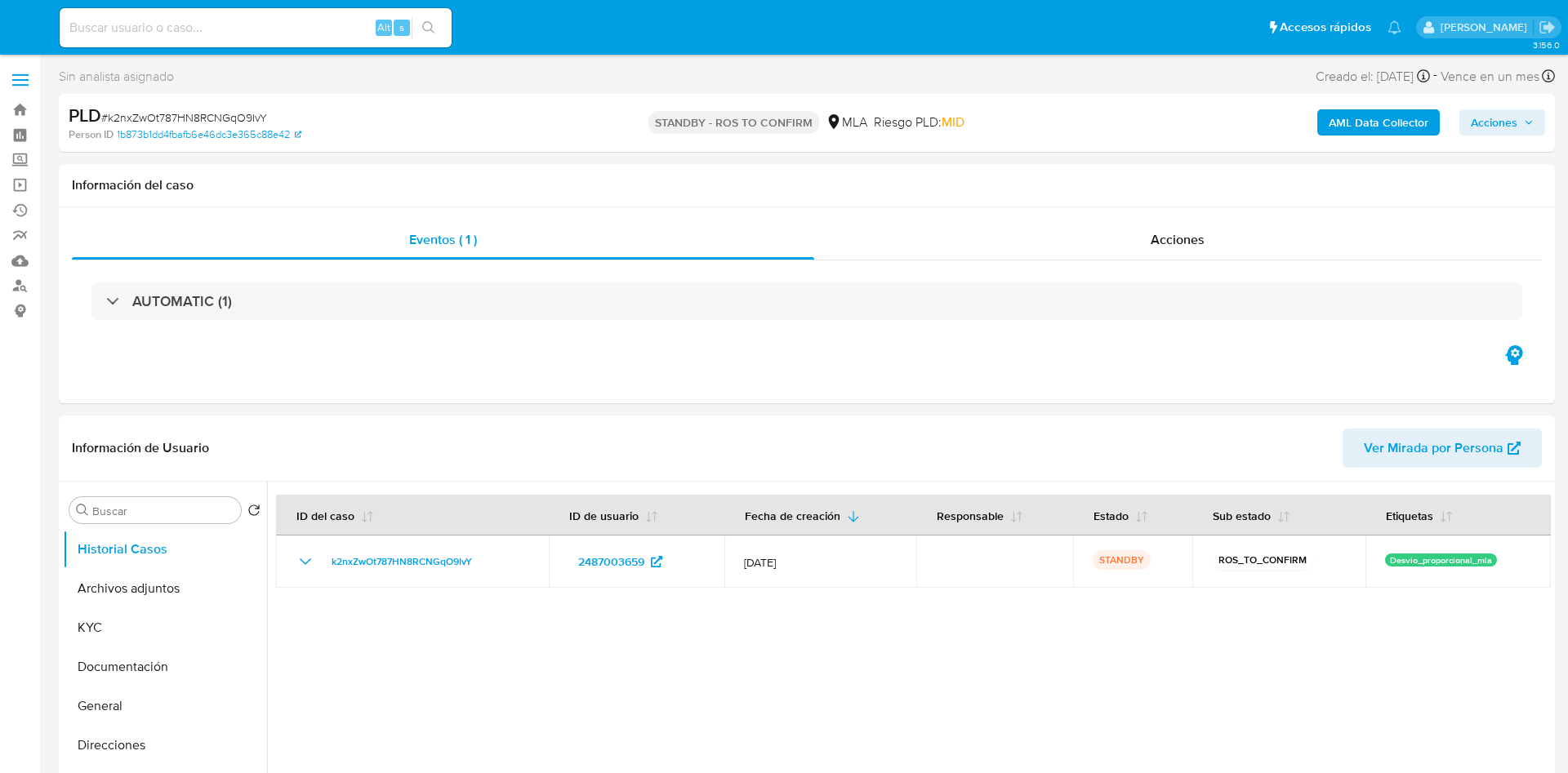
select select "10"
